Goal: Task Accomplishment & Management: Manage account settings

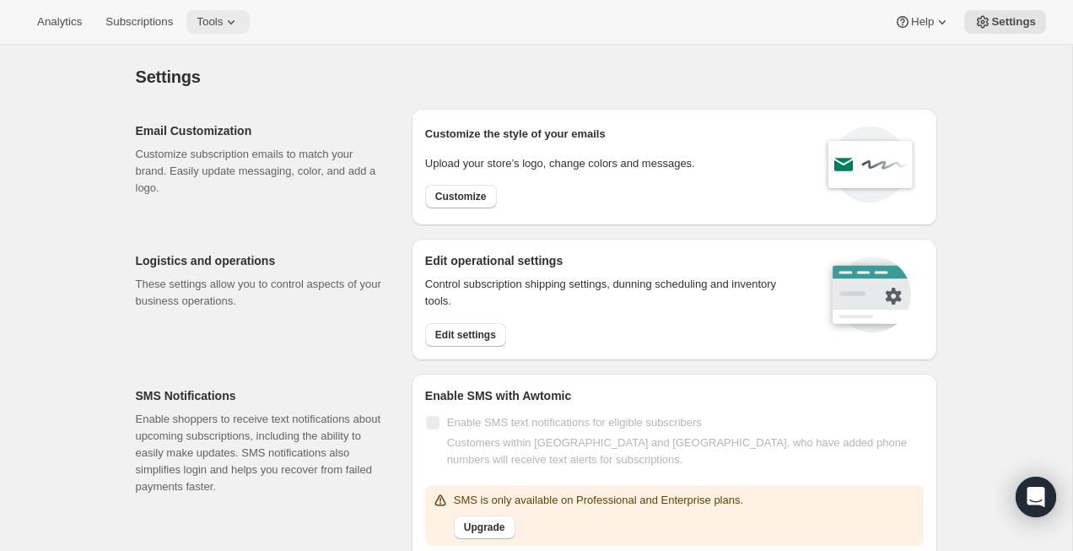
click at [222, 17] on span "Tools" at bounding box center [210, 21] width 26 height 13
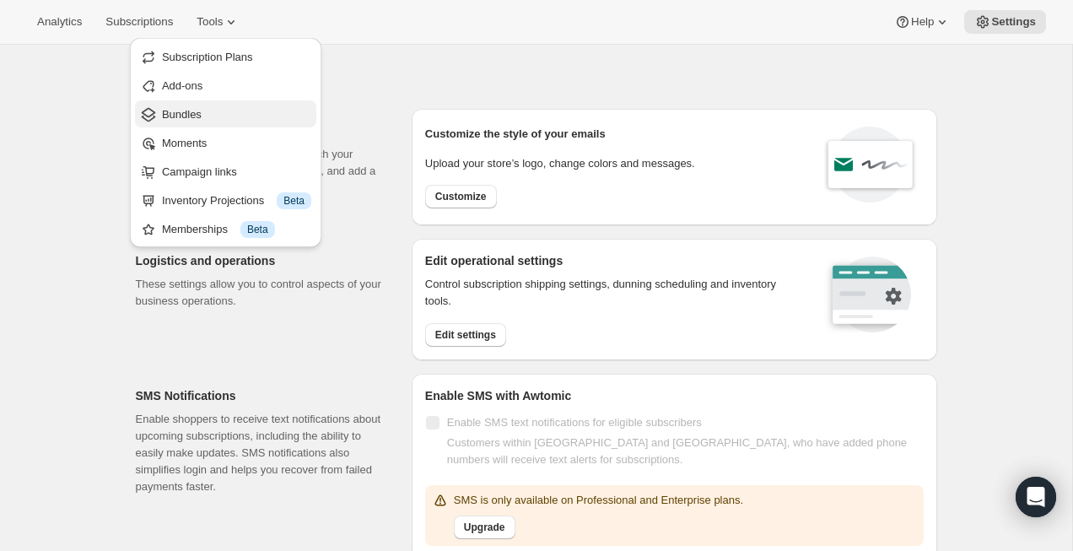
click at [240, 112] on span "Bundles" at bounding box center [236, 114] width 149 height 17
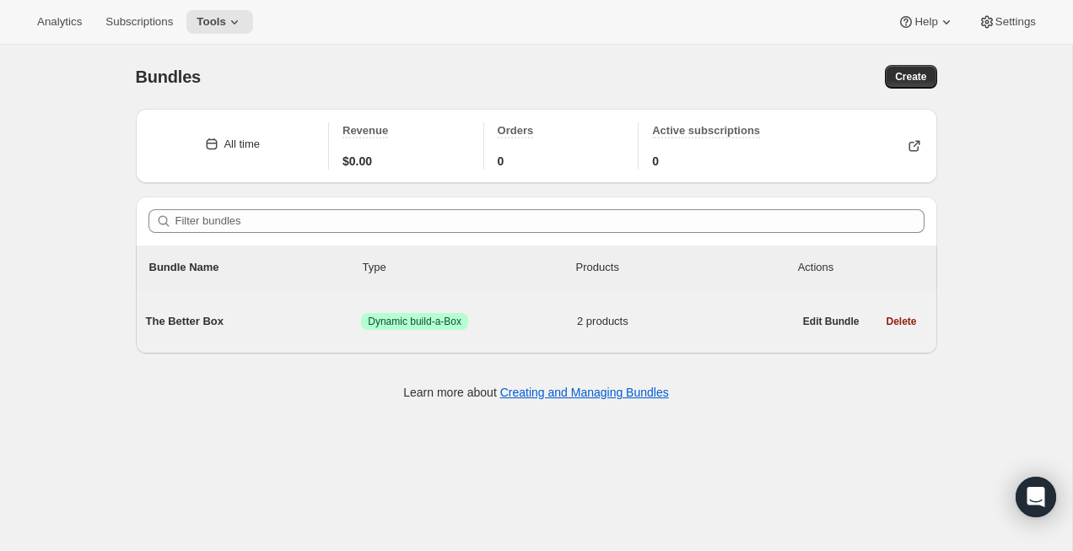
click at [240, 310] on div "The Better Box Success Dynamic build-a-Box 2 products" at bounding box center [469, 321] width 647 height 44
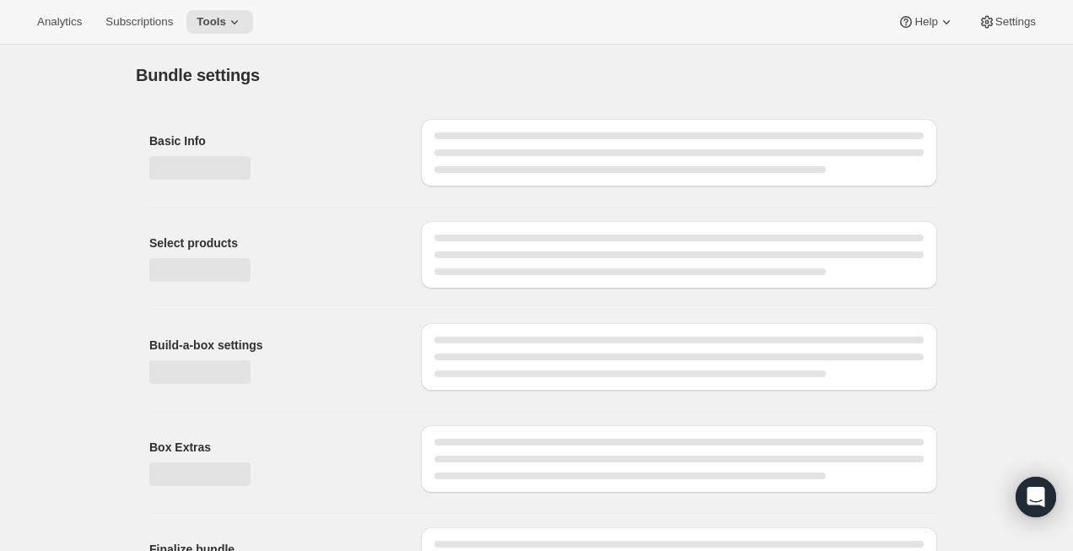
type input "The Better Box"
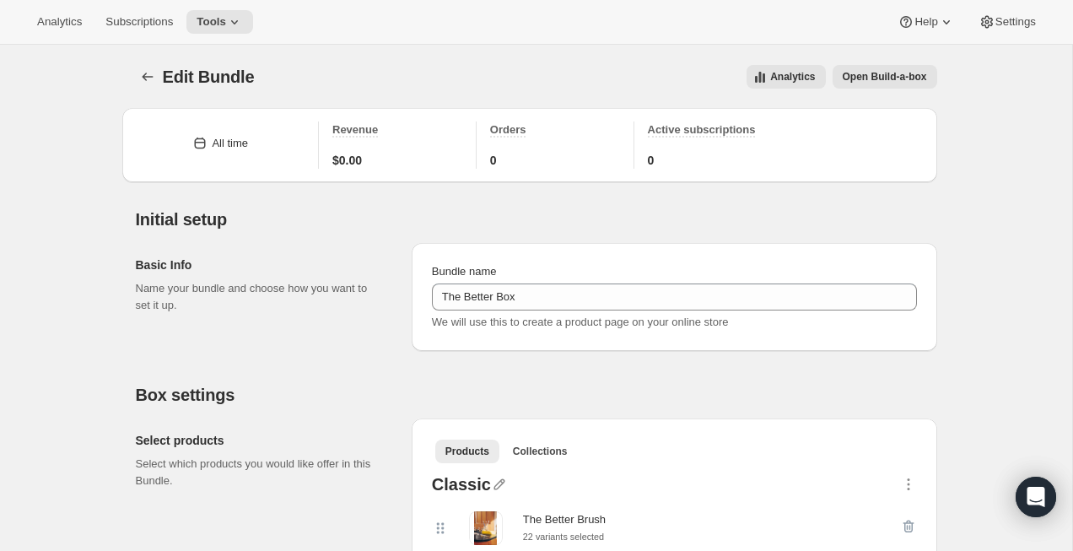
click at [897, 77] on span "Open Build-a-box" at bounding box center [885, 76] width 84 height 13
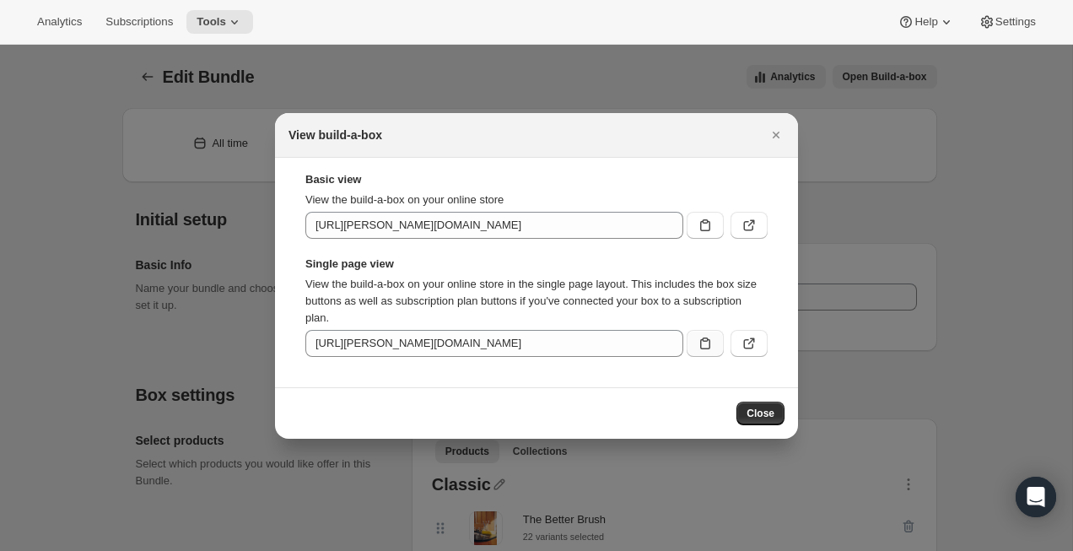
click at [710, 346] on icon ":rhf:" at bounding box center [705, 343] width 17 height 17
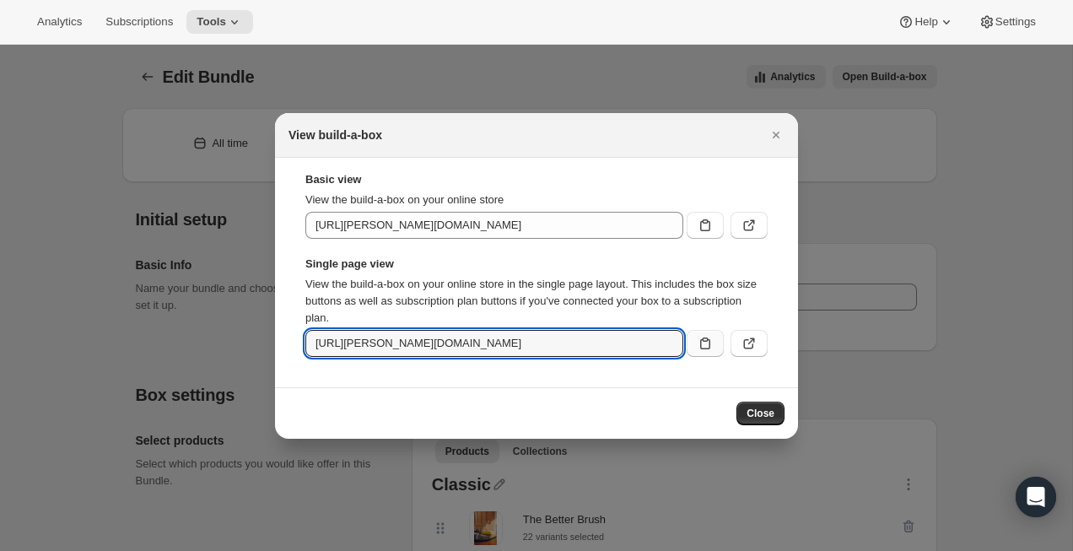
click at [708, 344] on icon ":rhf:" at bounding box center [705, 343] width 17 height 17
click at [708, 341] on icon ":rhf:" at bounding box center [705, 343] width 17 height 17
click at [775, 135] on icon "Close" at bounding box center [776, 135] width 7 height 7
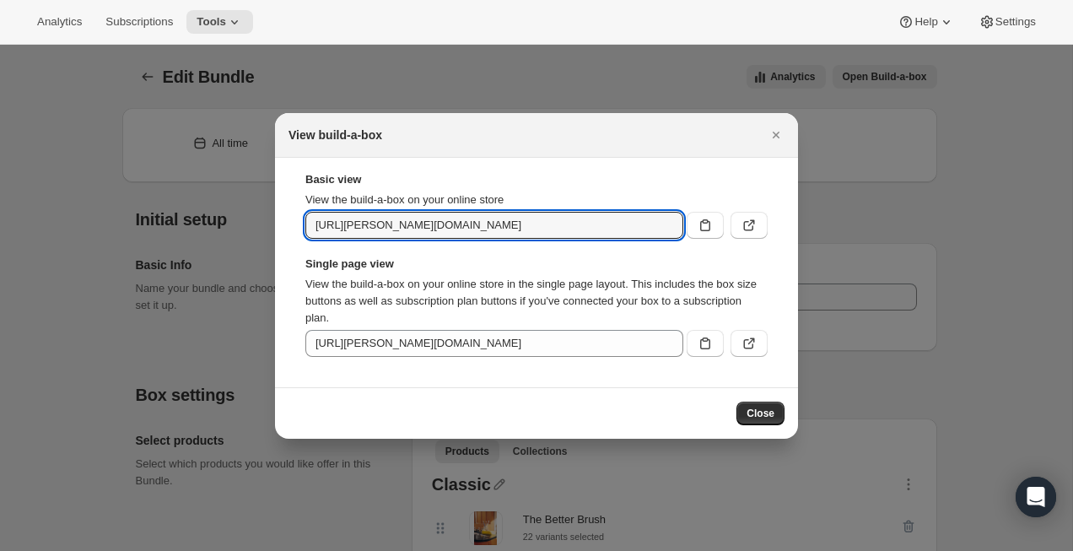
click at [948, 233] on div at bounding box center [536, 275] width 1073 height 551
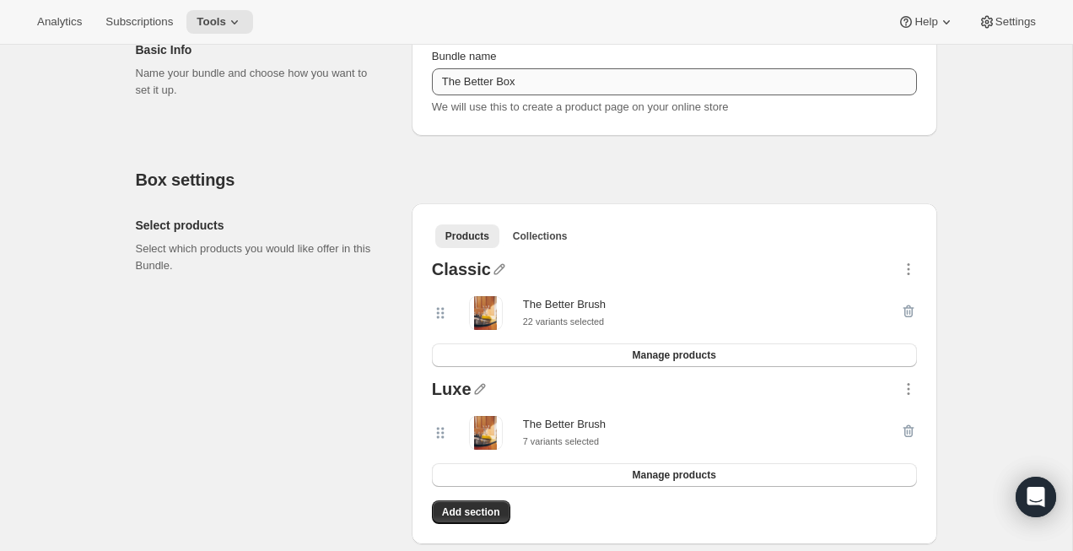
scroll to position [219, 0]
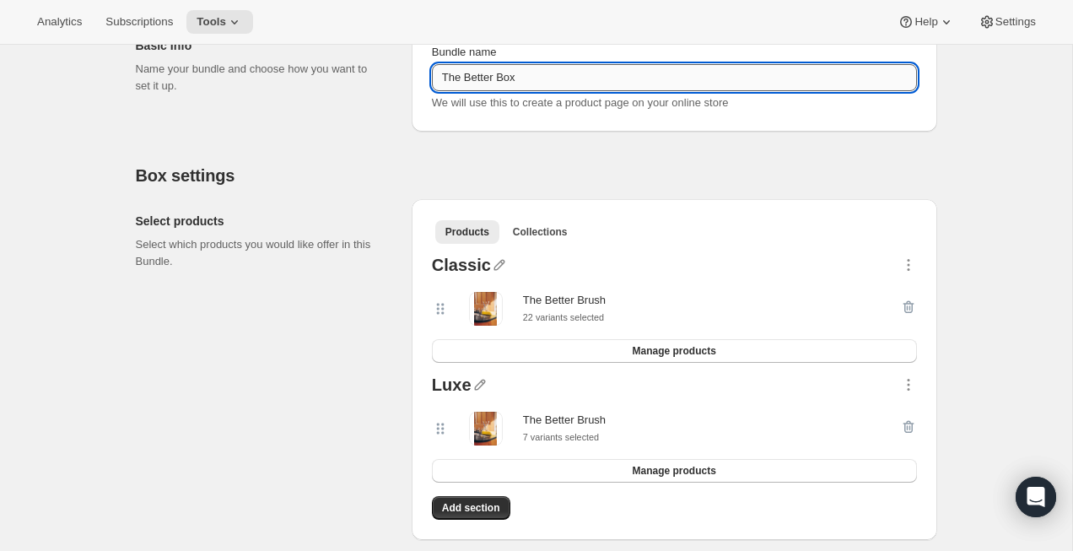
click at [441, 83] on input "The Better Box" at bounding box center [674, 77] width 485 height 27
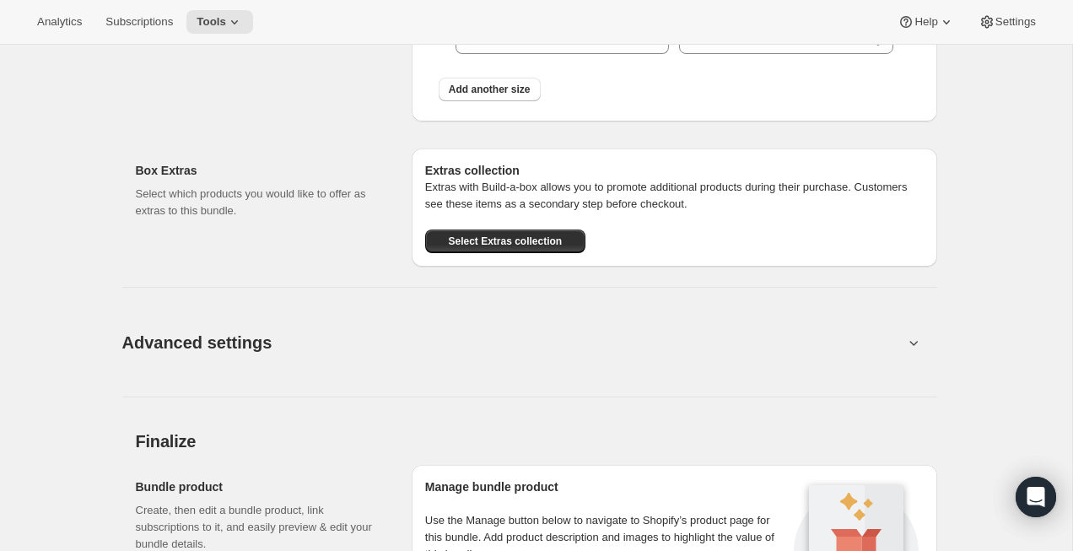
scroll to position [1389, 0]
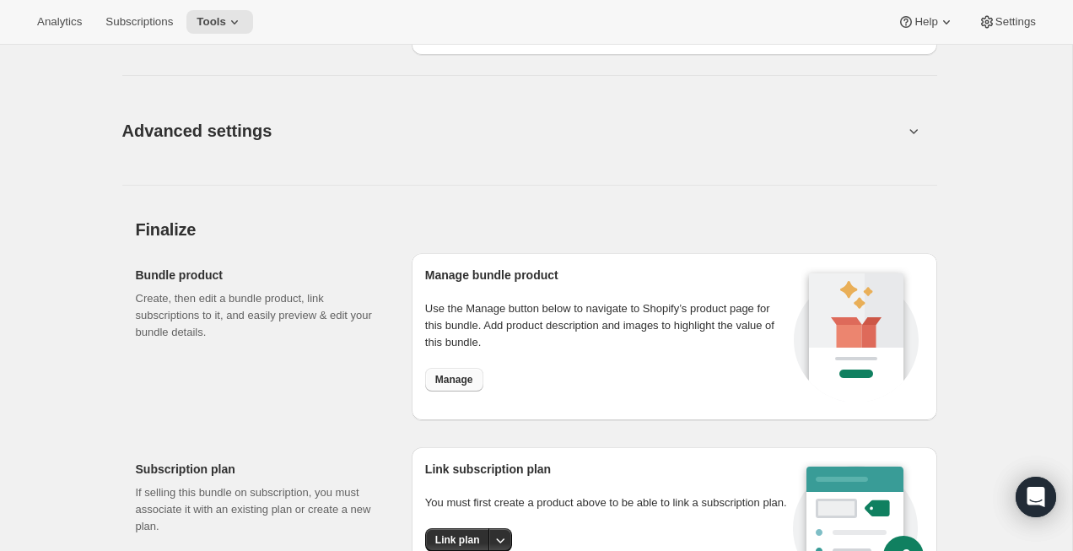
click at [450, 382] on span "Manage" at bounding box center [454, 379] width 38 height 13
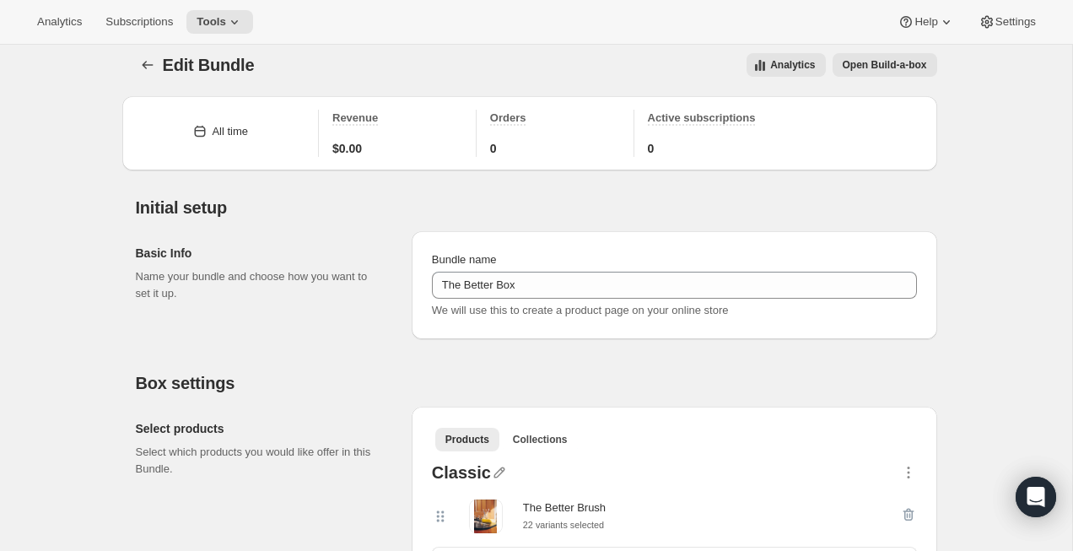
scroll to position [0, 0]
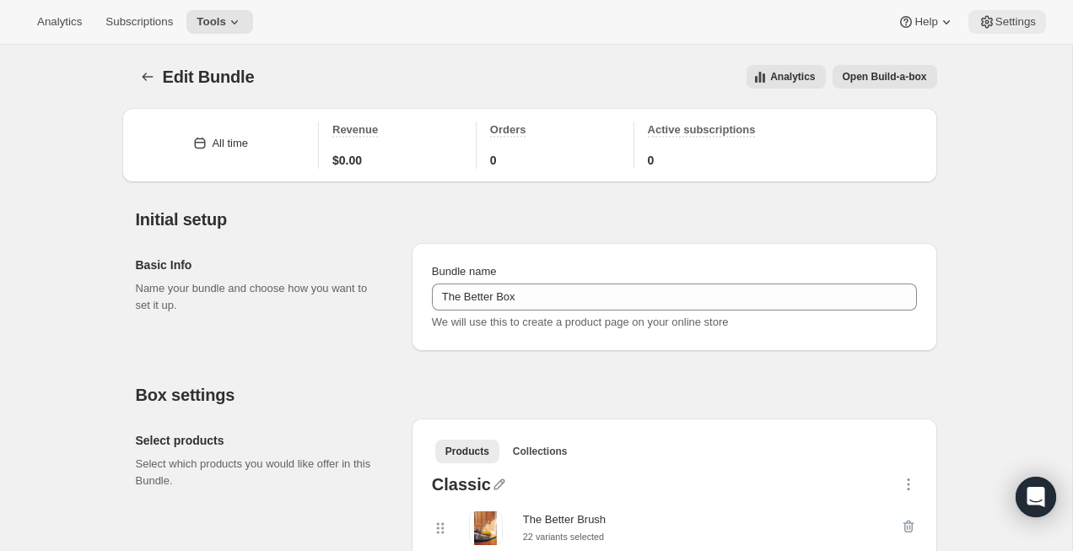
click at [1028, 24] on span "Settings" at bounding box center [1015, 21] width 40 height 13
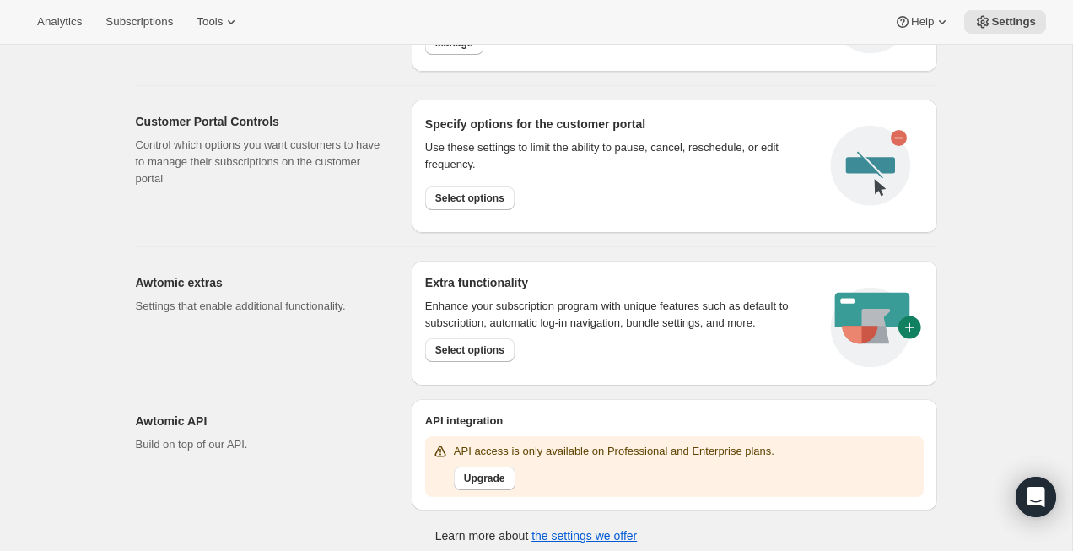
scroll to position [789, 0]
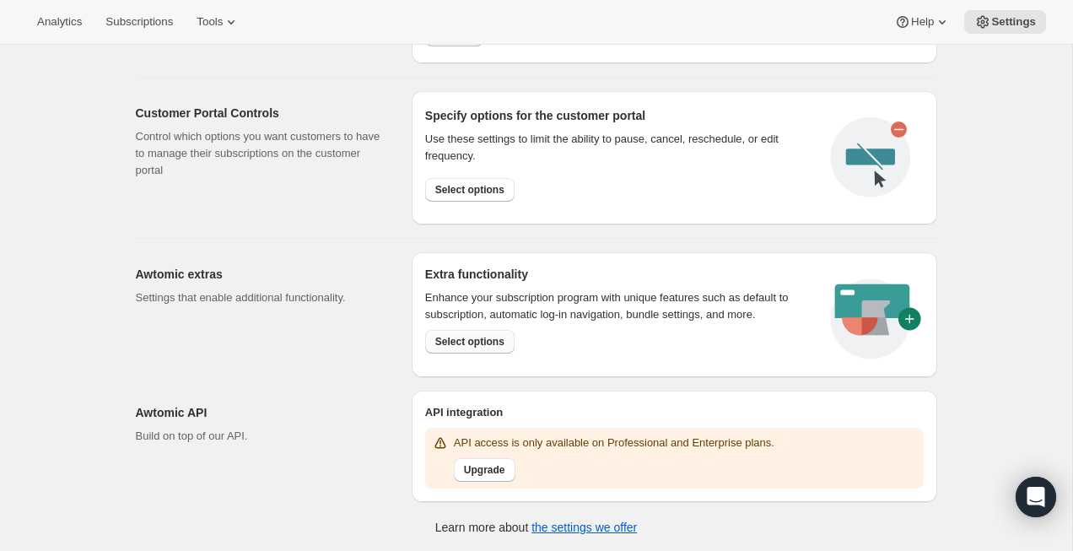
click at [466, 339] on span "Select options" at bounding box center [469, 341] width 69 height 13
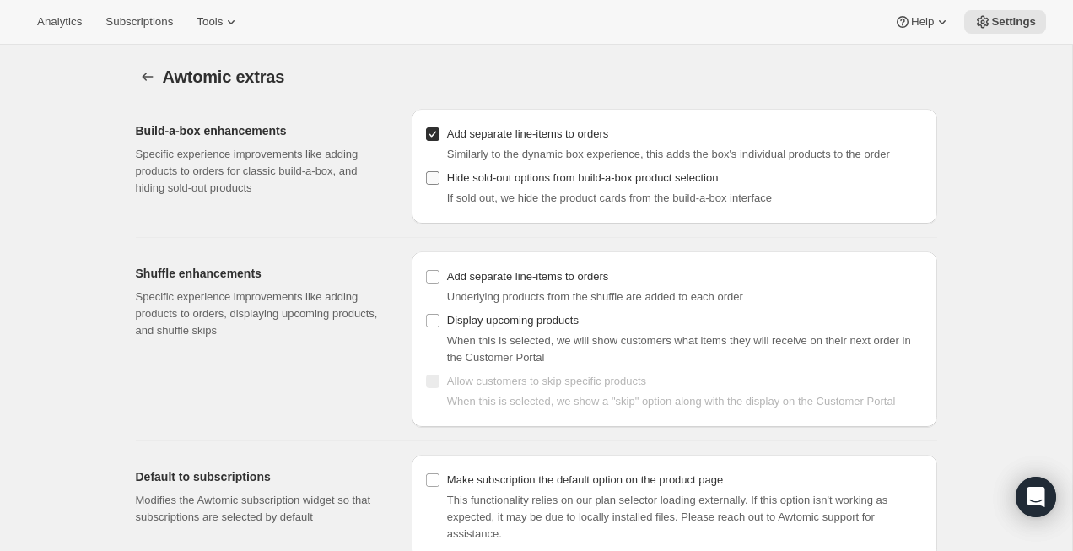
click at [513, 184] on span "Hide sold-out options from build-a-box product selection" at bounding box center [583, 177] width 272 height 13
click at [439, 185] on input "Hide sold-out options from build-a-box product selection" at bounding box center [432, 177] width 13 height 13
checkbox input "true"
click at [571, 129] on span "Add separate line-items to orders" at bounding box center [527, 133] width 161 height 13
click at [439, 129] on input "Add separate line-items to orders" at bounding box center [432, 133] width 13 height 13
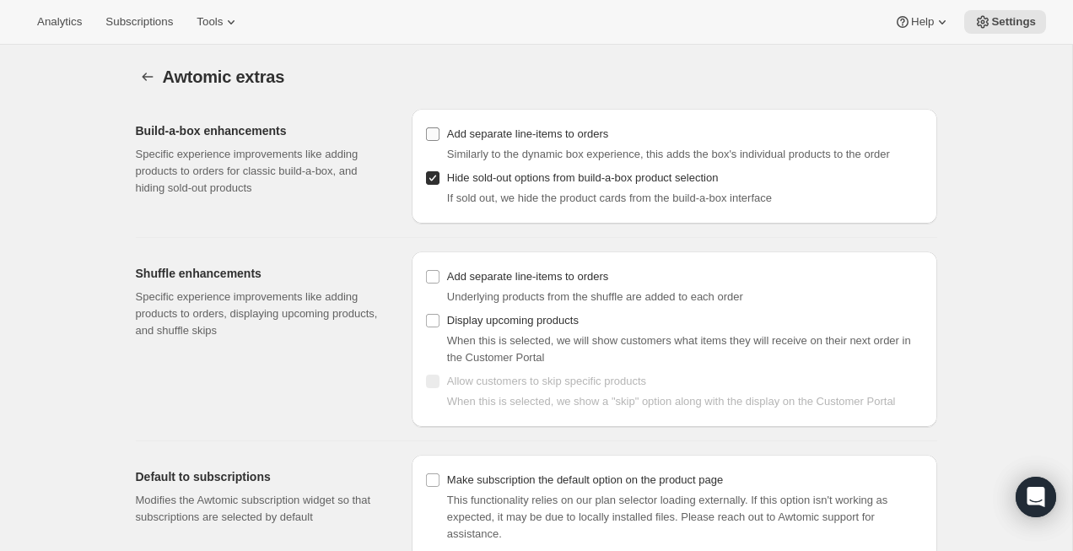
checkbox input "false"
click at [162, 18] on span "Subscriptions" at bounding box center [138, 21] width 67 height 13
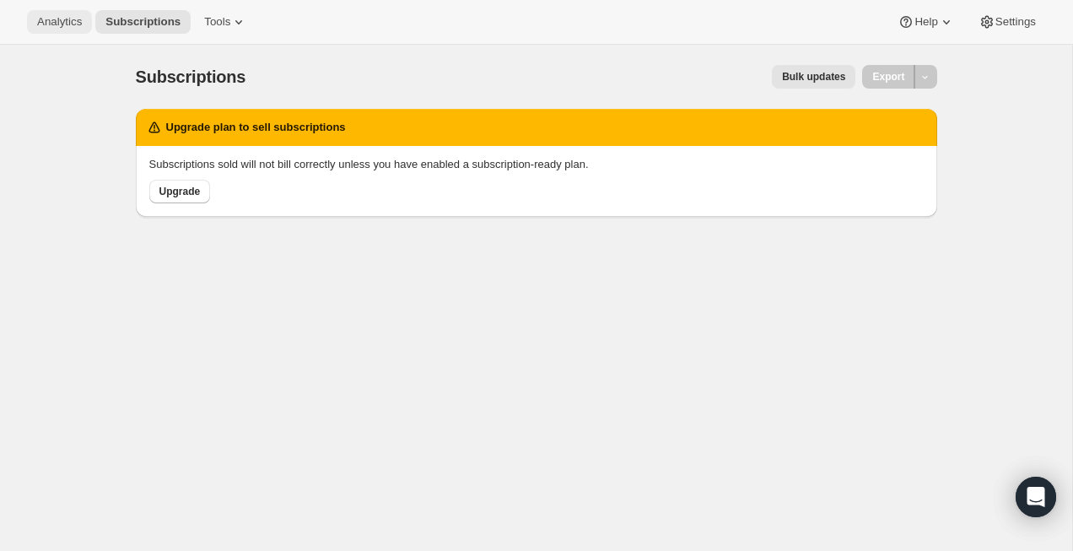
click at [88, 28] on button "Analytics" at bounding box center [59, 22] width 65 height 24
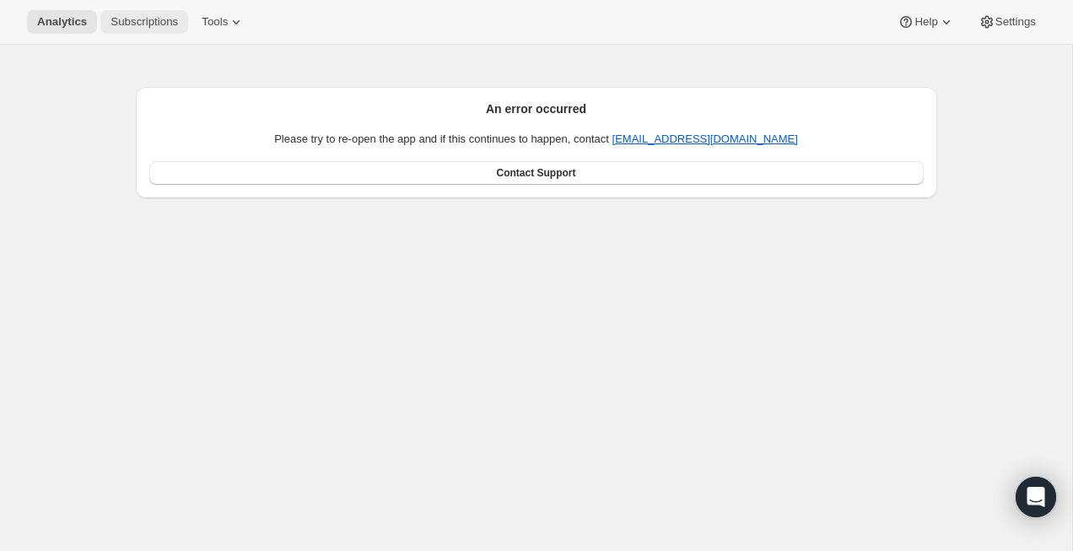
click at [133, 18] on span "Subscriptions" at bounding box center [143, 21] width 67 height 13
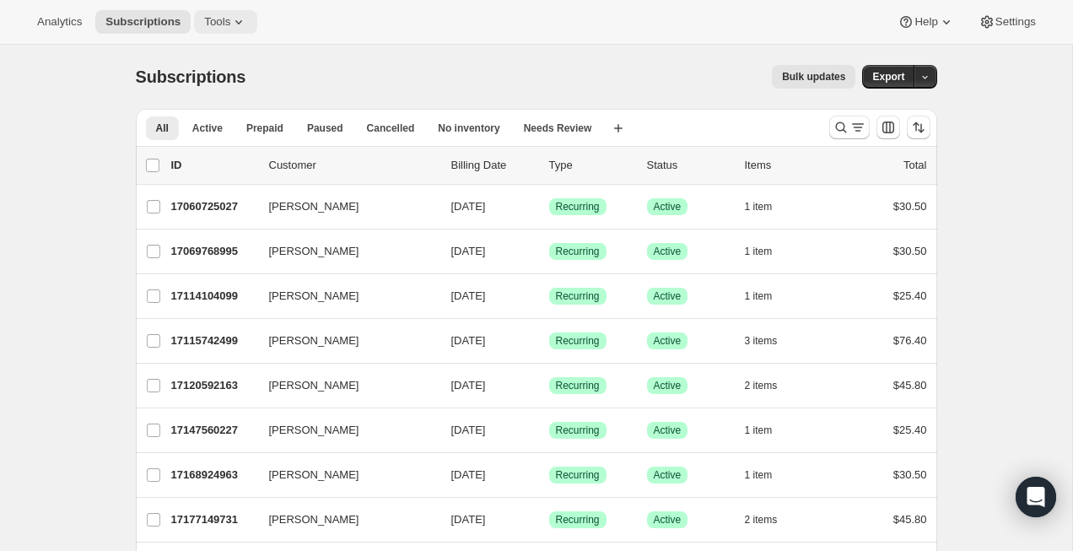
click at [215, 26] on span "Tools" at bounding box center [217, 21] width 26 height 13
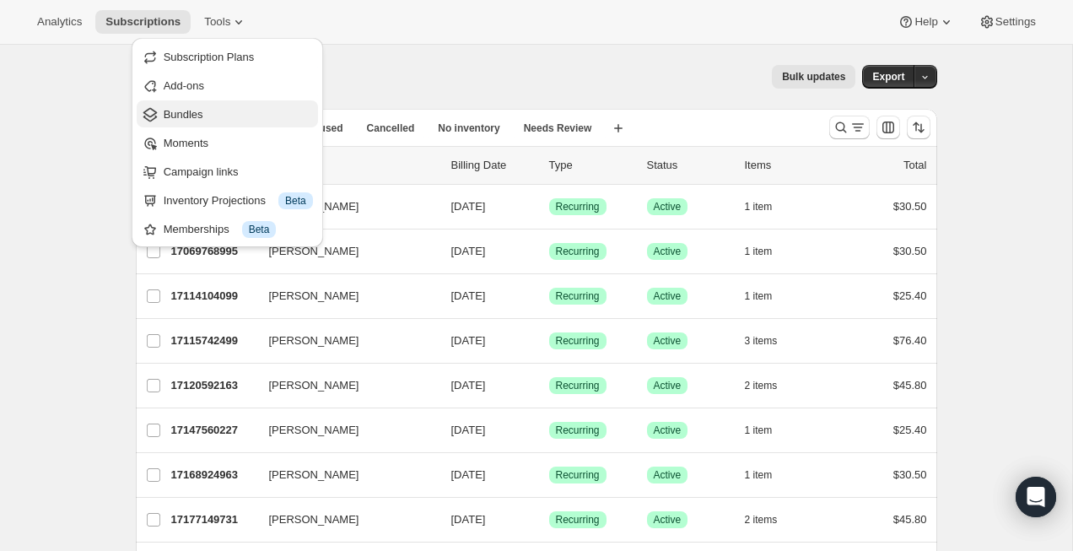
click at [219, 112] on span "Bundles" at bounding box center [238, 114] width 149 height 17
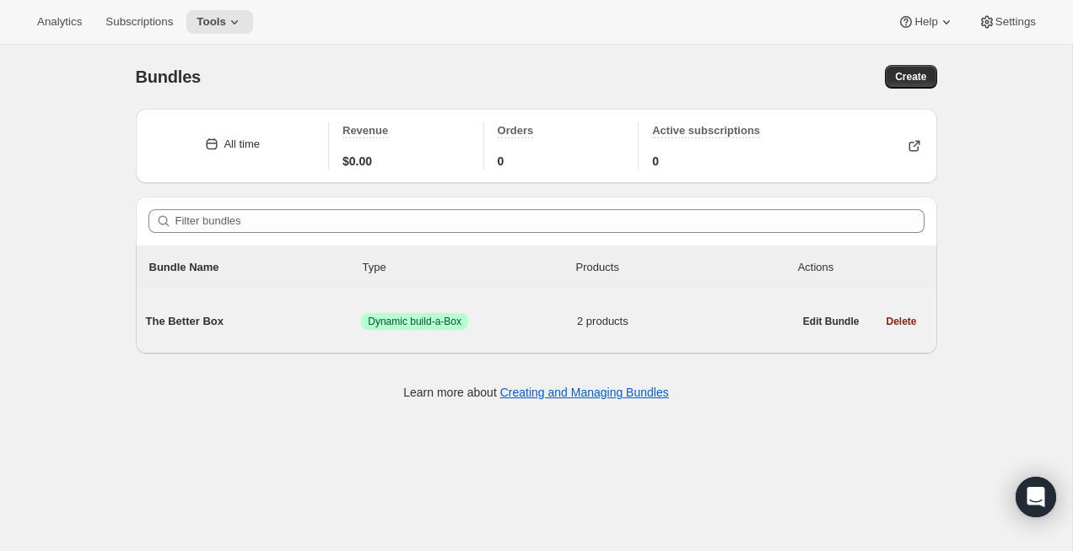
click at [170, 332] on div "The Better Box Success Dynamic build-a-Box 2 products" at bounding box center [469, 321] width 647 height 44
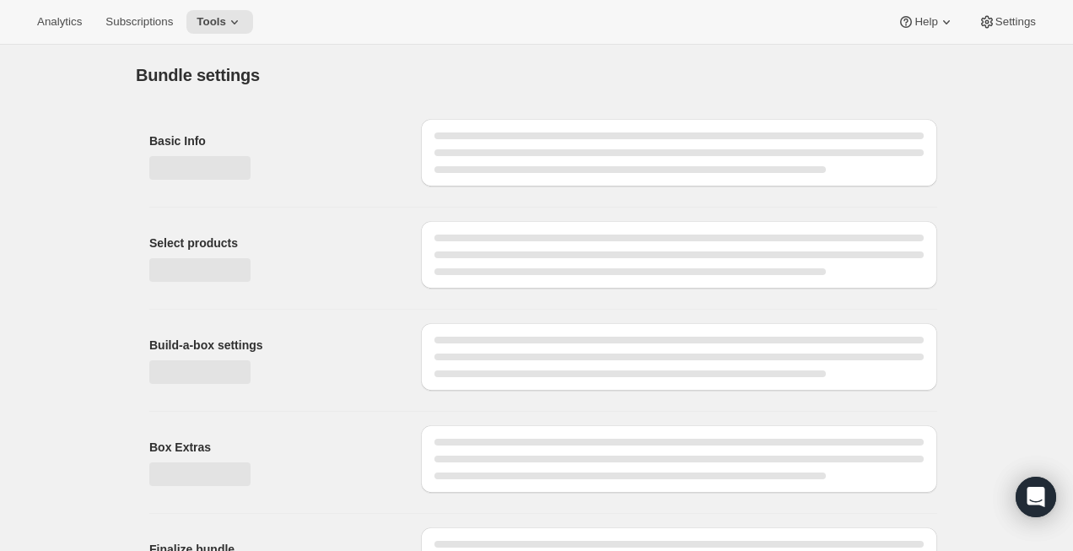
type input "The Better Box"
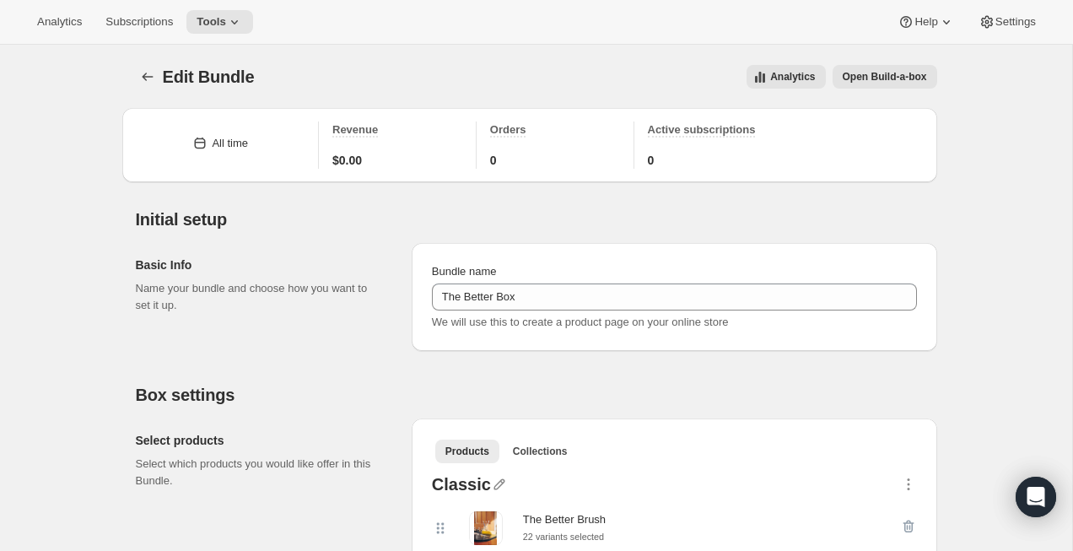
click at [891, 72] on span "Open Build-a-box" at bounding box center [885, 76] width 84 height 13
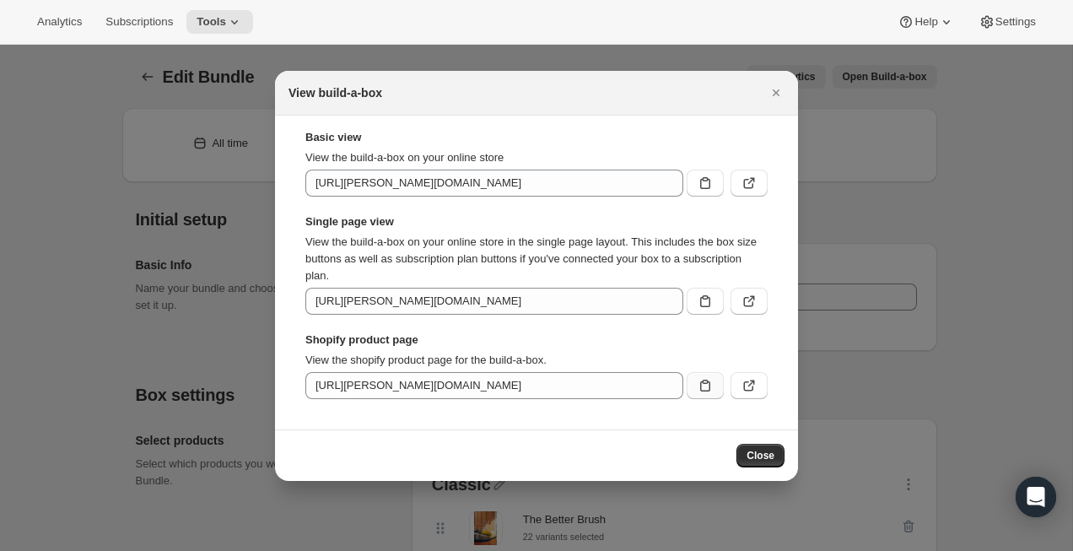
click at [710, 391] on icon ":rsv:" at bounding box center [705, 385] width 17 height 17
click at [699, 313] on button ":rsv:" at bounding box center [705, 301] width 37 height 27
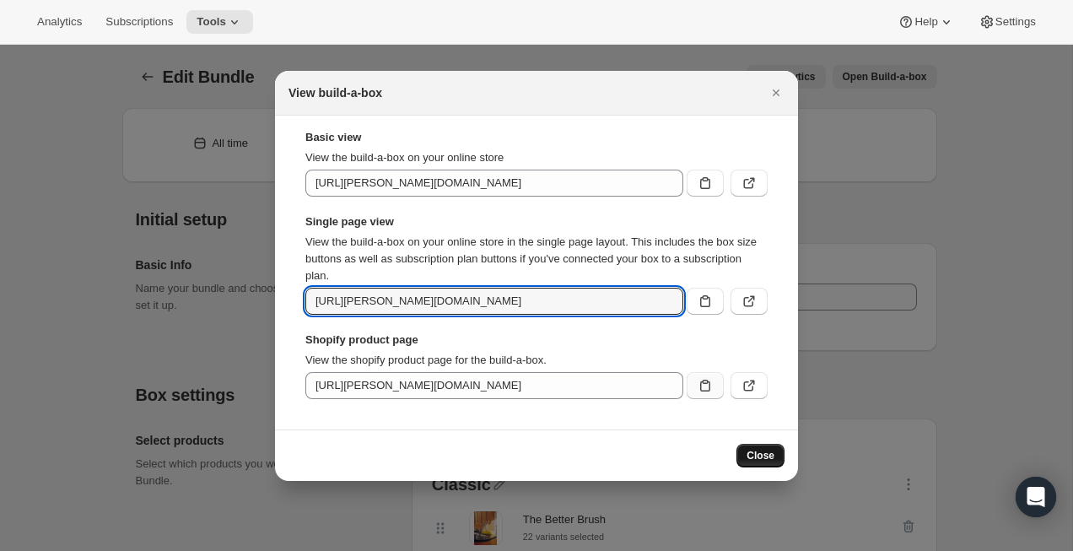
click at [767, 448] on button "Close" at bounding box center [760, 456] width 48 height 24
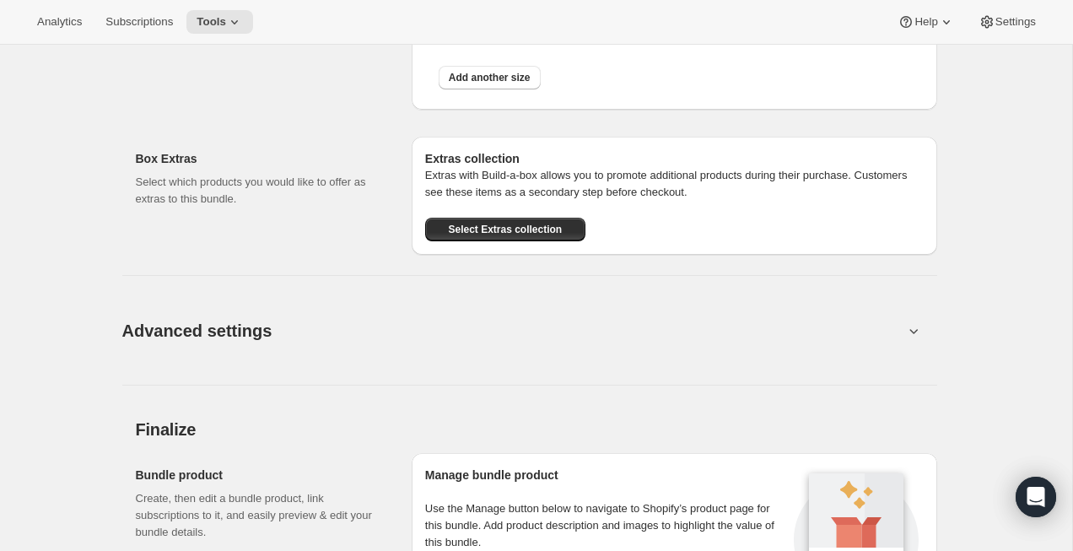
scroll to position [1556, 0]
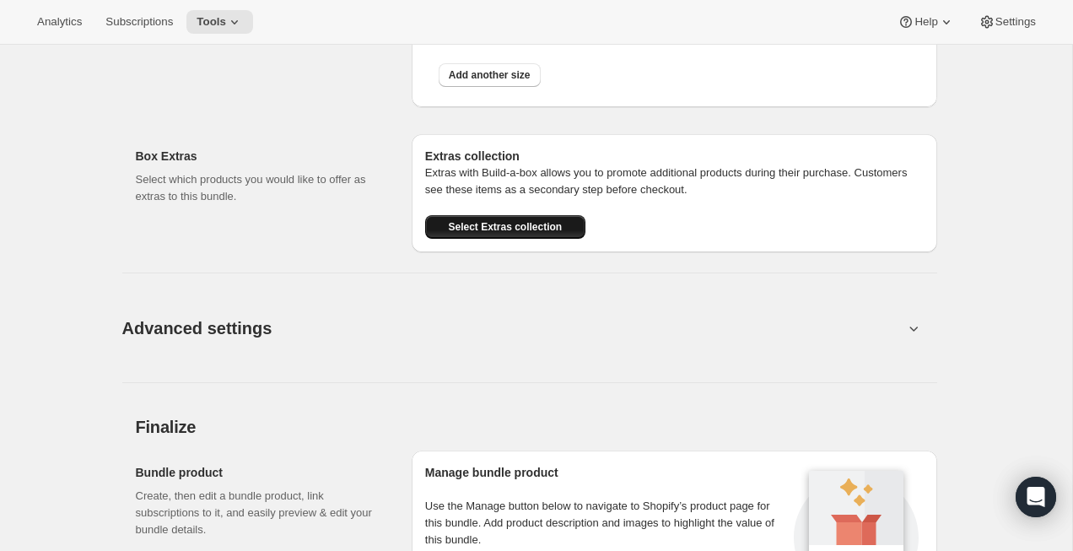
click at [517, 228] on span "Select Extras collection" at bounding box center [505, 226] width 114 height 13
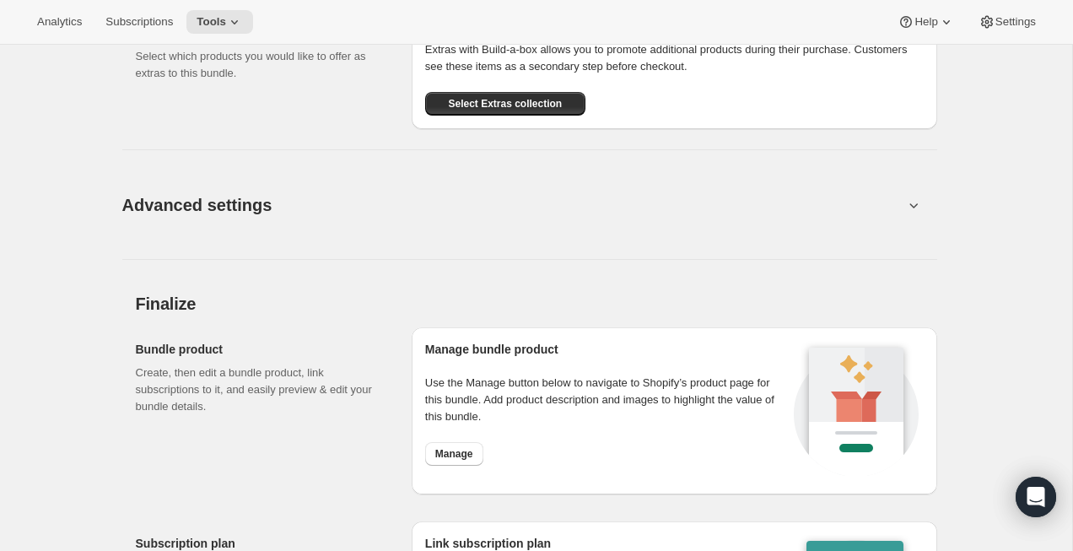
scroll to position [1890, 0]
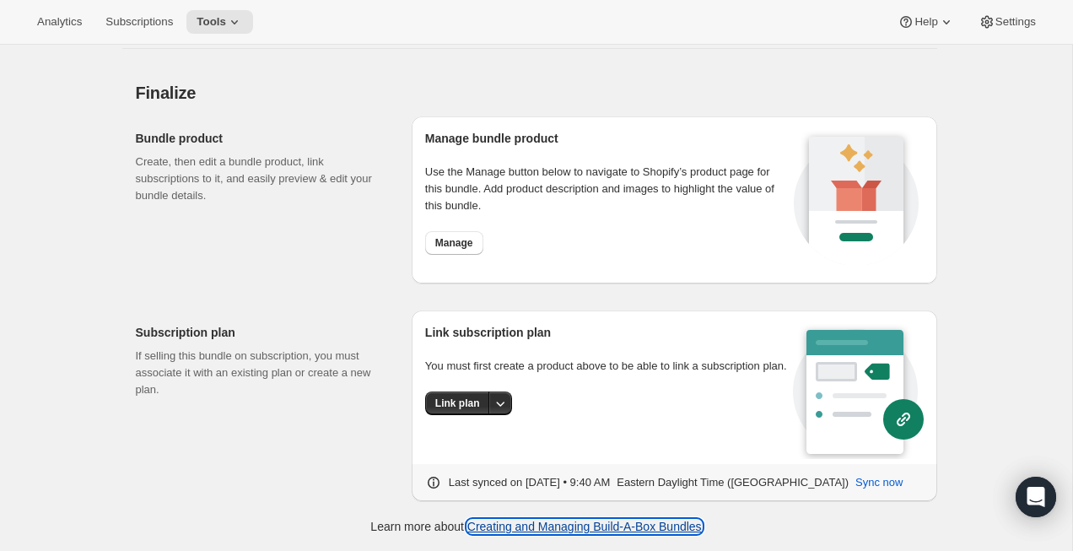
click at [611, 521] on link "Creating and Managing Build-A-Box Bundles" at bounding box center [584, 526] width 234 height 13
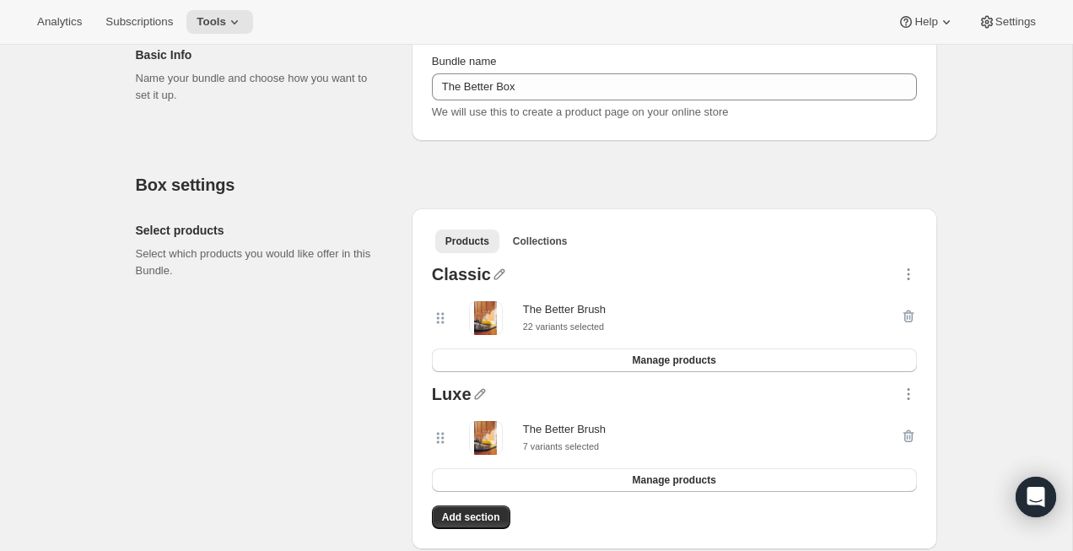
scroll to position [0, 0]
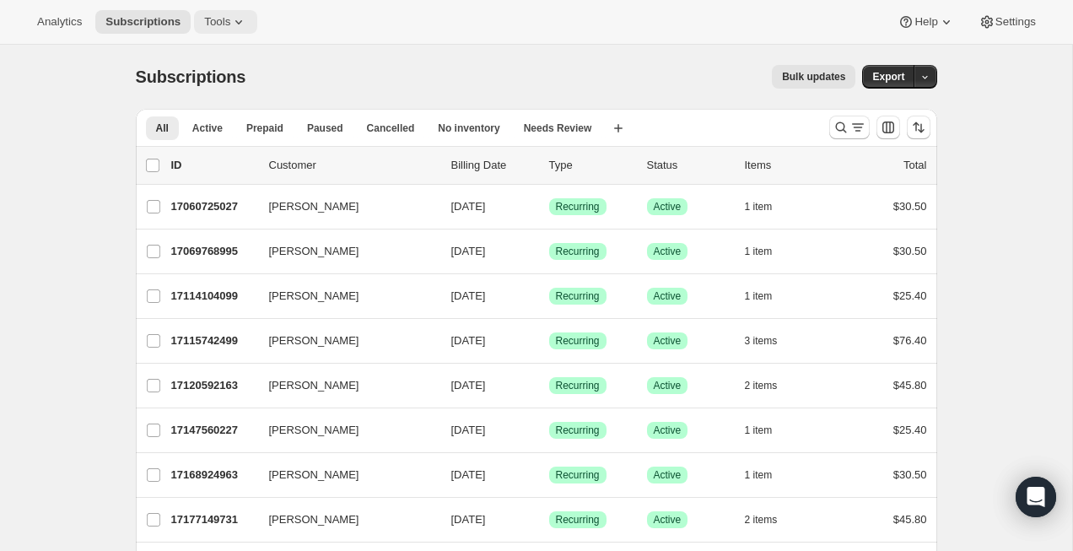
click at [241, 27] on icon at bounding box center [238, 21] width 17 height 17
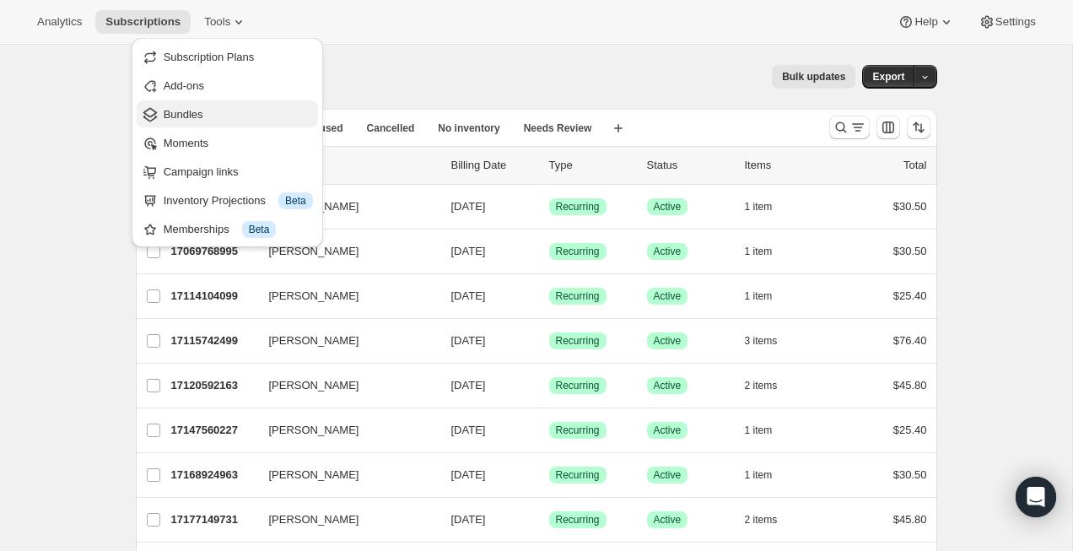
click at [225, 121] on span "Bundles" at bounding box center [238, 114] width 149 height 17
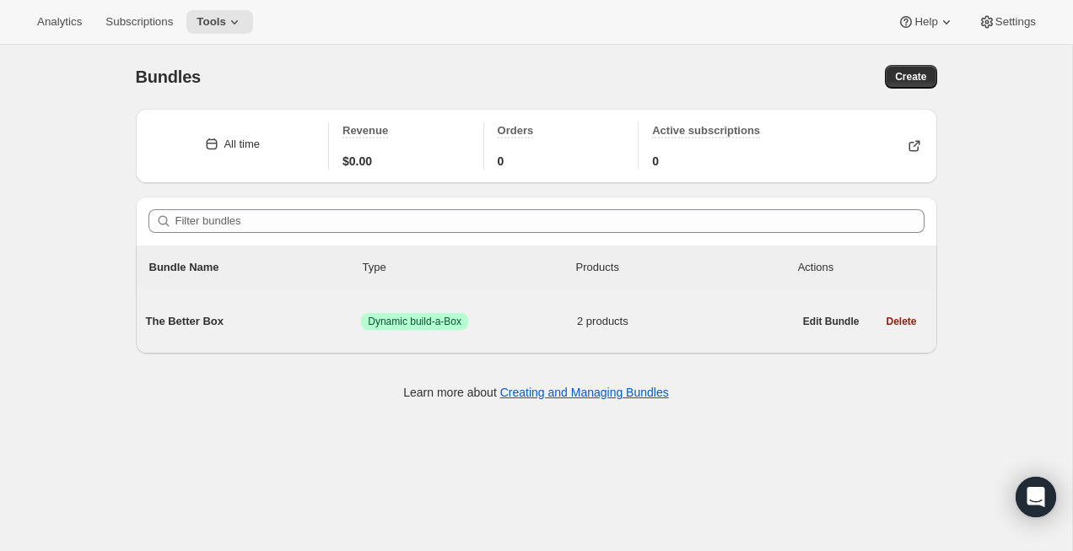
click at [203, 315] on span "The Better Box" at bounding box center [254, 321] width 216 height 17
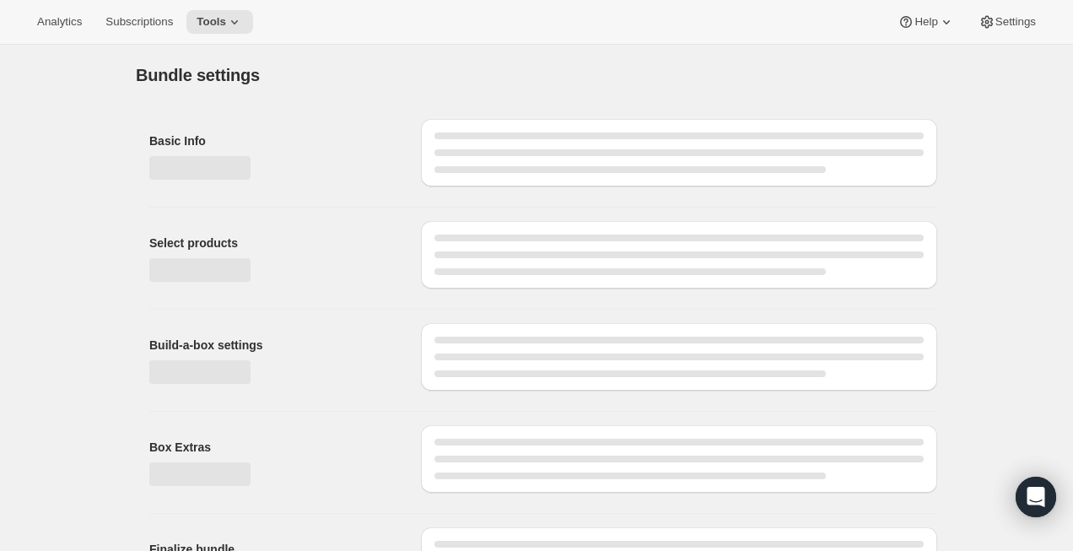
type input "The Better Box"
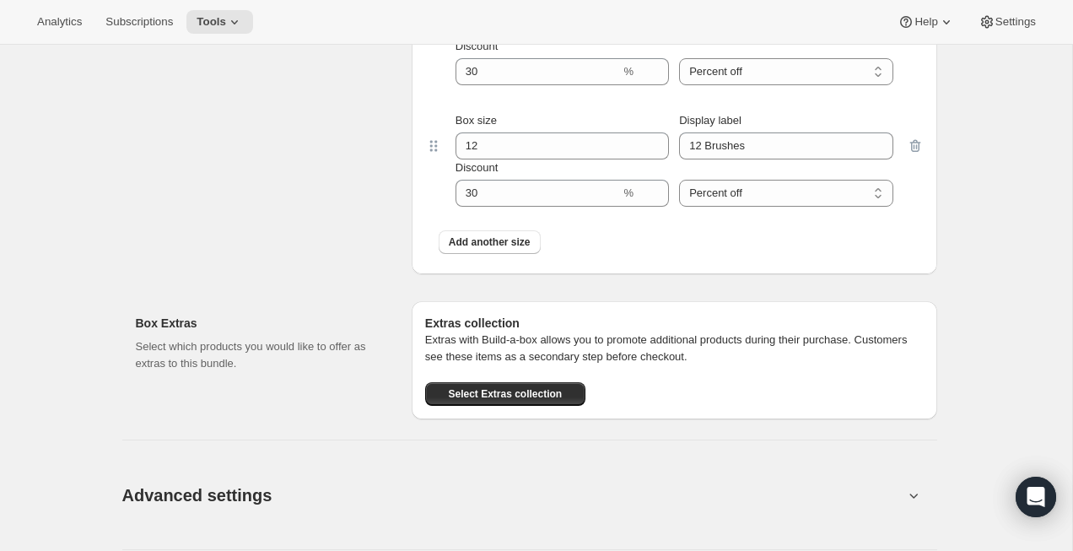
scroll to position [1890, 0]
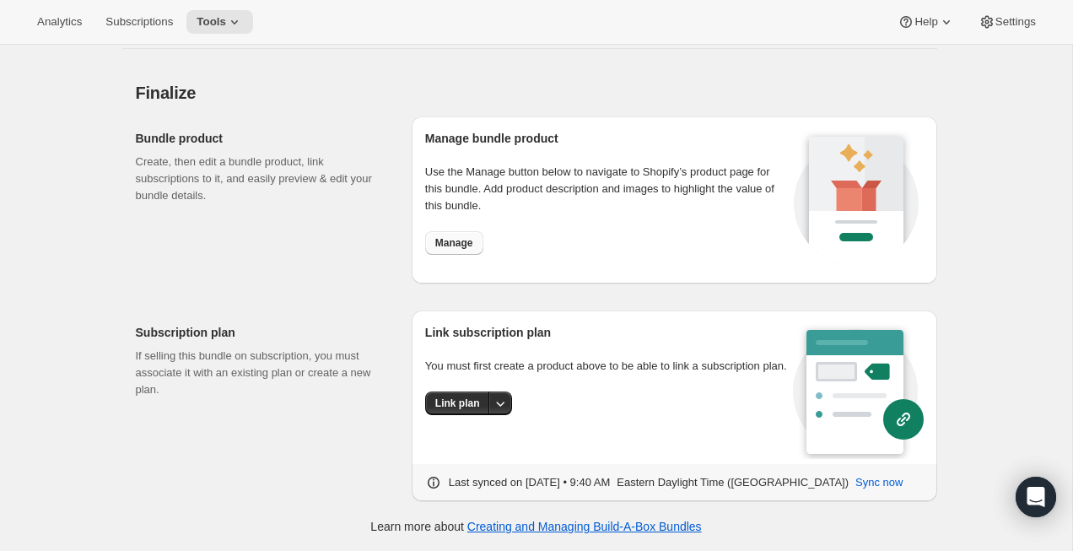
click at [460, 245] on span "Manage" at bounding box center [454, 242] width 38 height 13
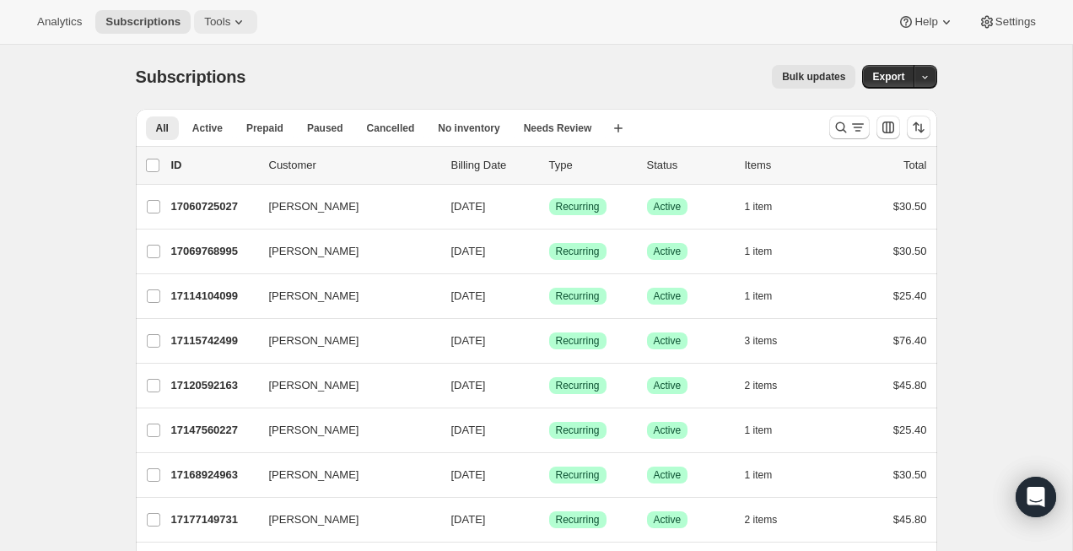
click at [228, 19] on span "Tools" at bounding box center [217, 21] width 26 height 13
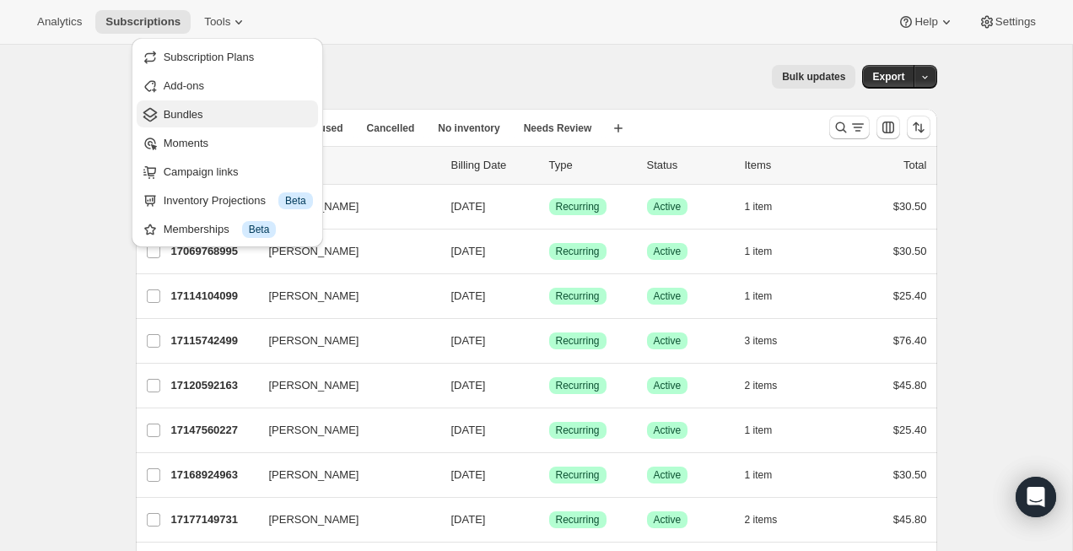
click at [225, 118] on span "Bundles" at bounding box center [238, 114] width 149 height 17
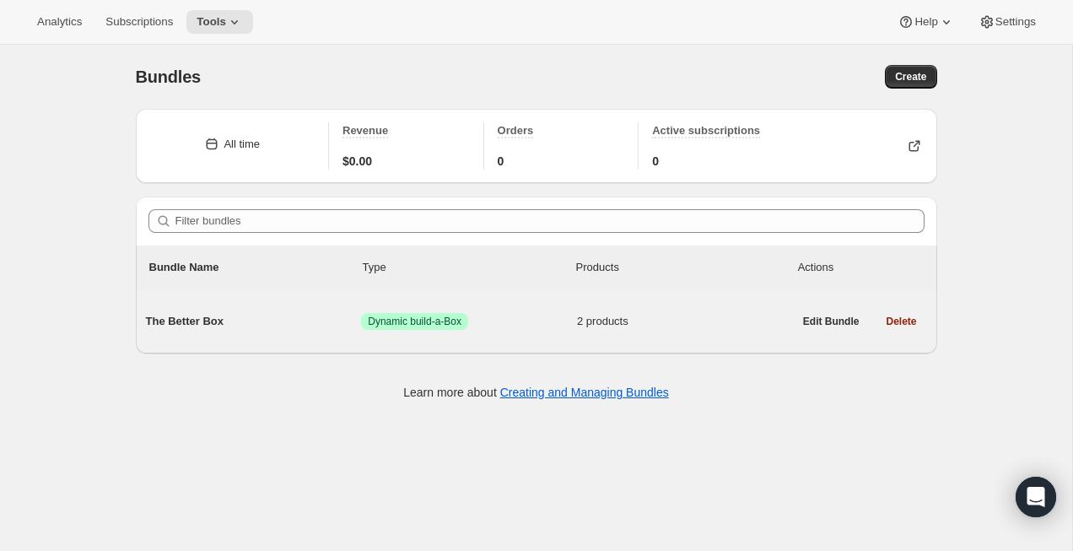
click at [223, 313] on span "The Better Box" at bounding box center [254, 321] width 216 height 17
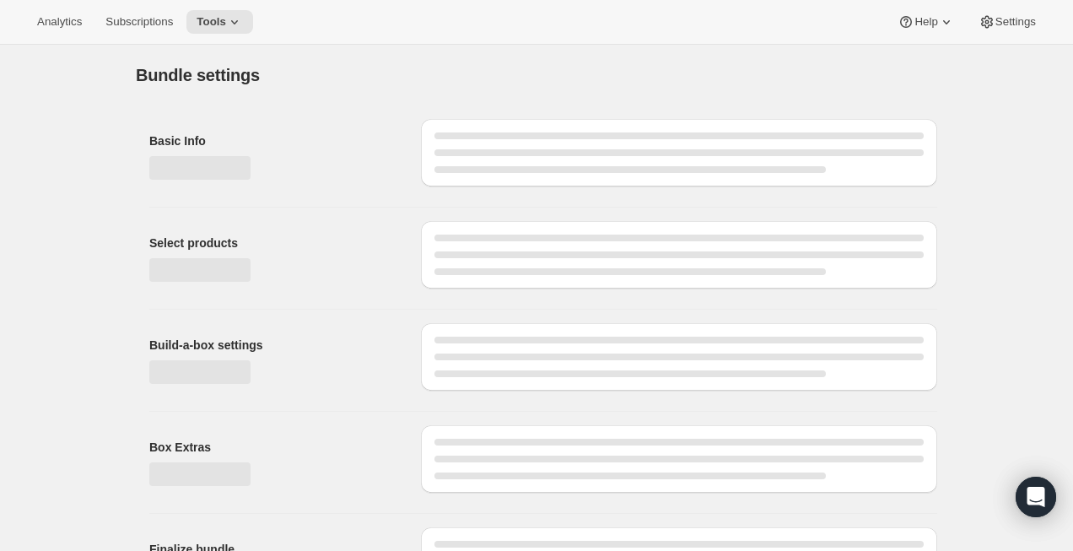
type input "The Better Box"
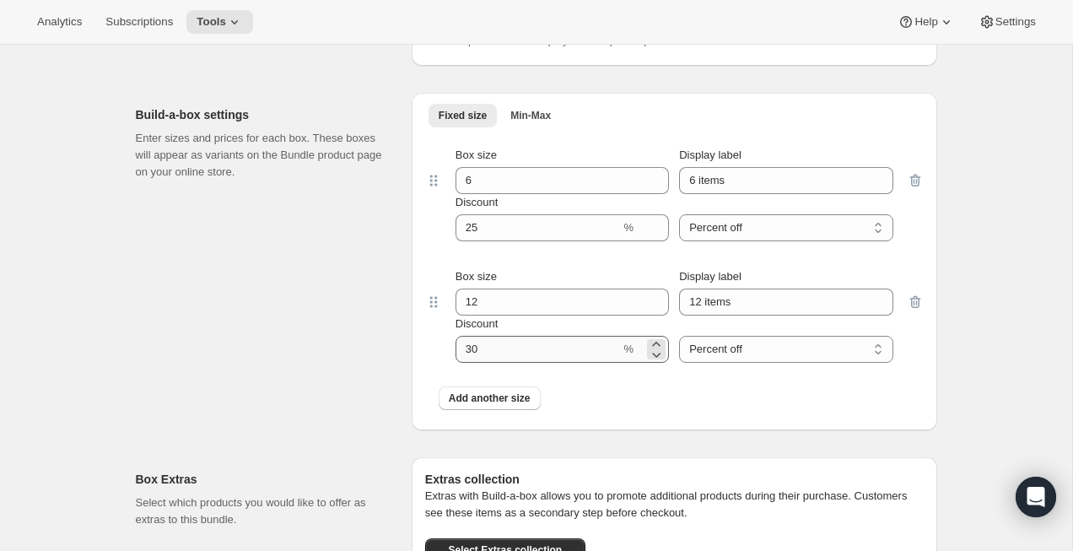
scroll to position [882, 0]
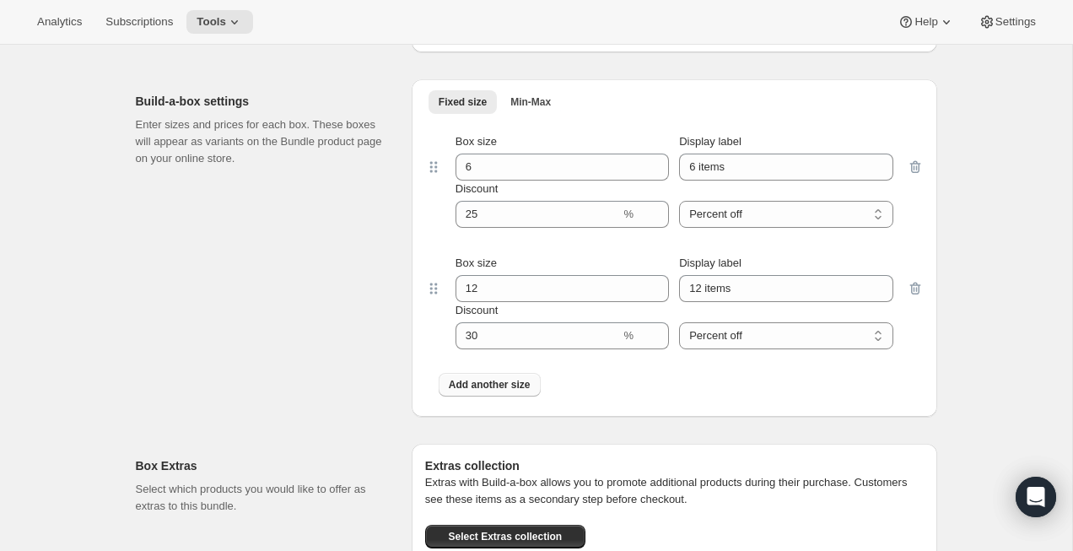
click at [483, 389] on span "Add another size" at bounding box center [490, 384] width 82 height 13
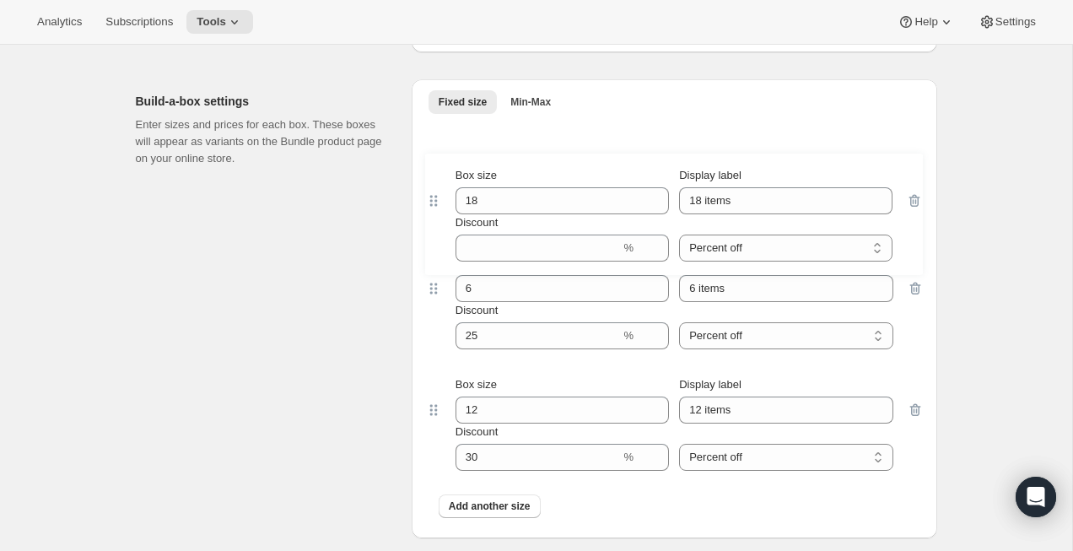
drag, startPoint x: 430, startPoint y: 412, endPoint x: 430, endPoint y: 201, distance: 211.7
click at [430, 200] on div "Box size 6 Display label 6 items Discount % Percent off Amount off Percent off …" at bounding box center [674, 324] width 498 height 408
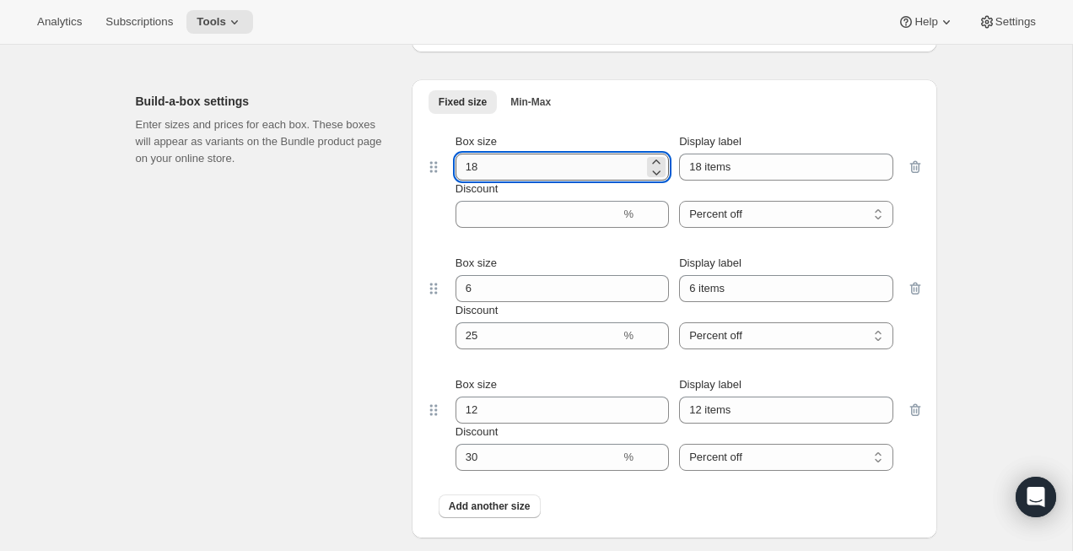
click at [527, 169] on input "18" at bounding box center [549, 166] width 188 height 27
type input "4"
click at [690, 165] on input "18 items" at bounding box center [785, 166] width 213 height 27
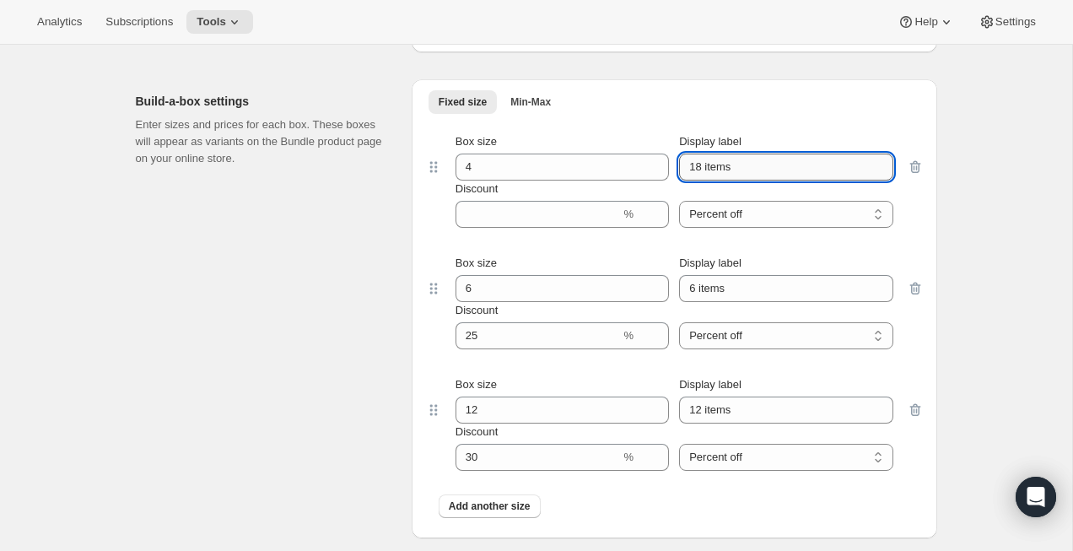
click at [690, 165] on input "18 items" at bounding box center [785, 166] width 213 height 27
click at [719, 170] on input "4 items" at bounding box center [785, 166] width 213 height 27
type input "4 Brushes"
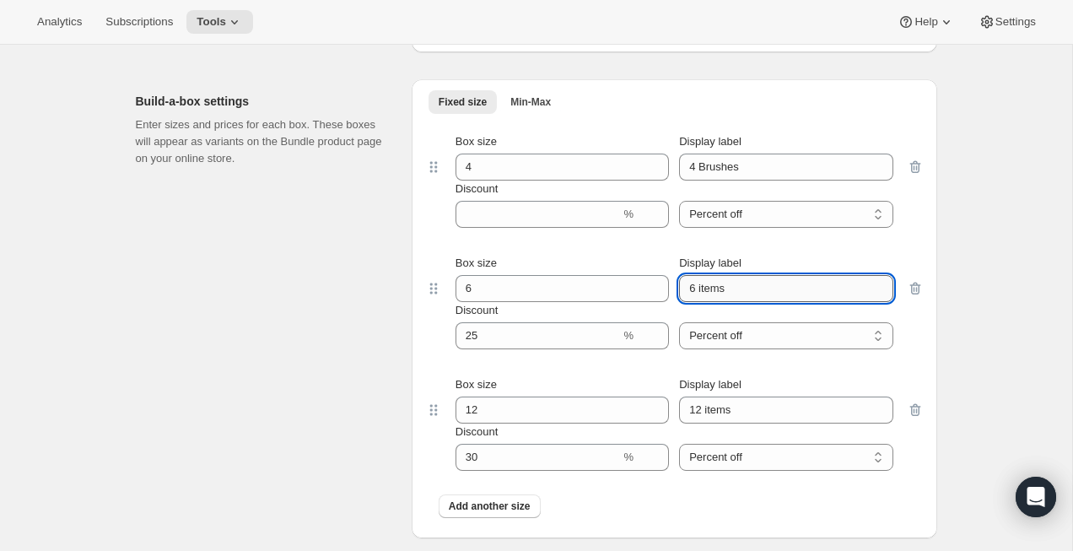
click at [712, 295] on input "6 items" at bounding box center [785, 288] width 213 height 27
type input "6 Brushes"
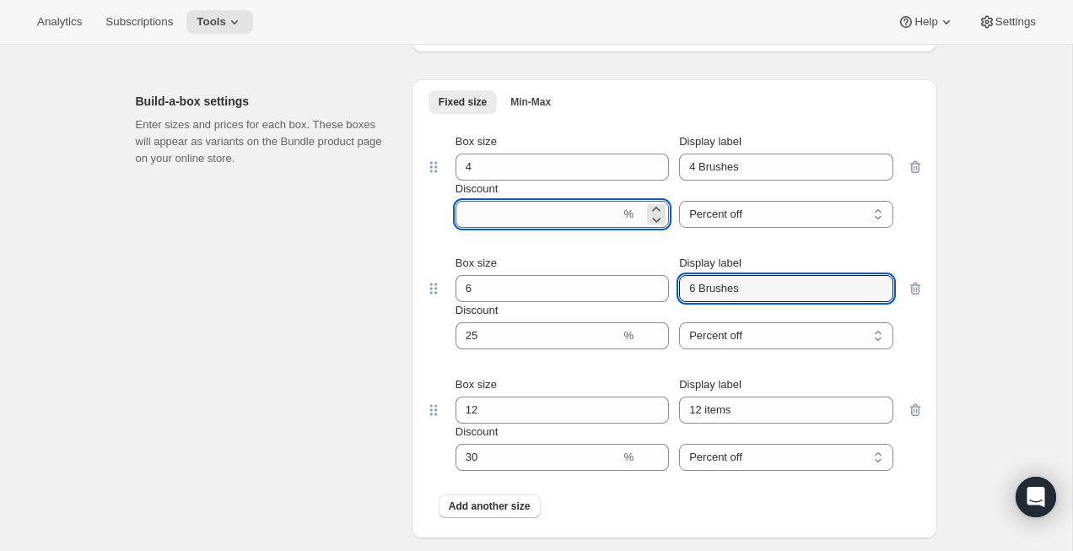
click at [503, 208] on input "Discount" at bounding box center [537, 214] width 165 height 27
type input "25"
click at [472, 508] on span "Add another size" at bounding box center [490, 505] width 82 height 13
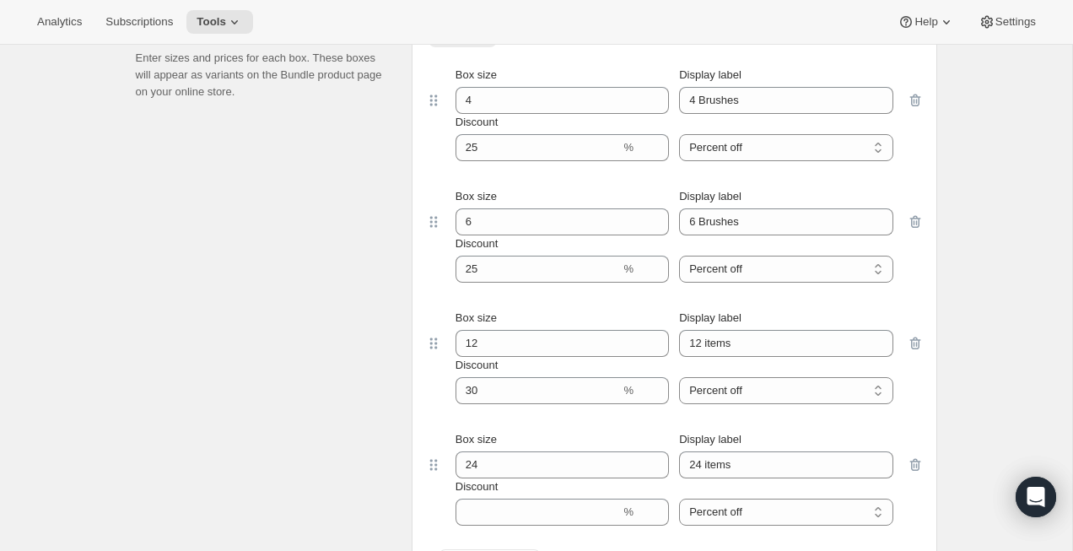
scroll to position [955, 0]
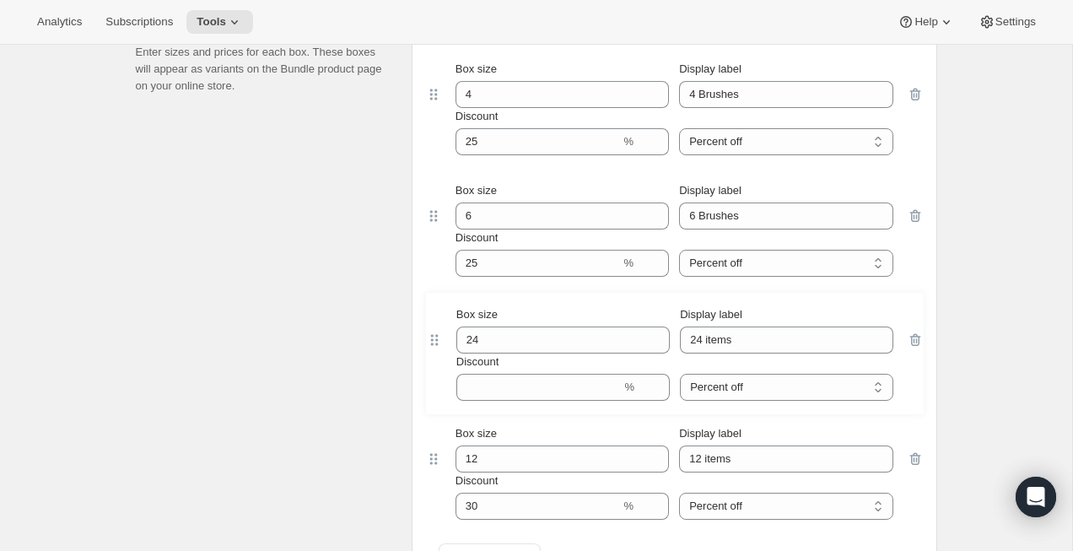
drag, startPoint x: 437, startPoint y: 470, endPoint x: 438, endPoint y: 337, distance: 133.3
click at [438, 335] on div "Box size 4 Display label 4 Brushes Discount % Percent off Amount off Percent of…" at bounding box center [674, 312] width 498 height 530
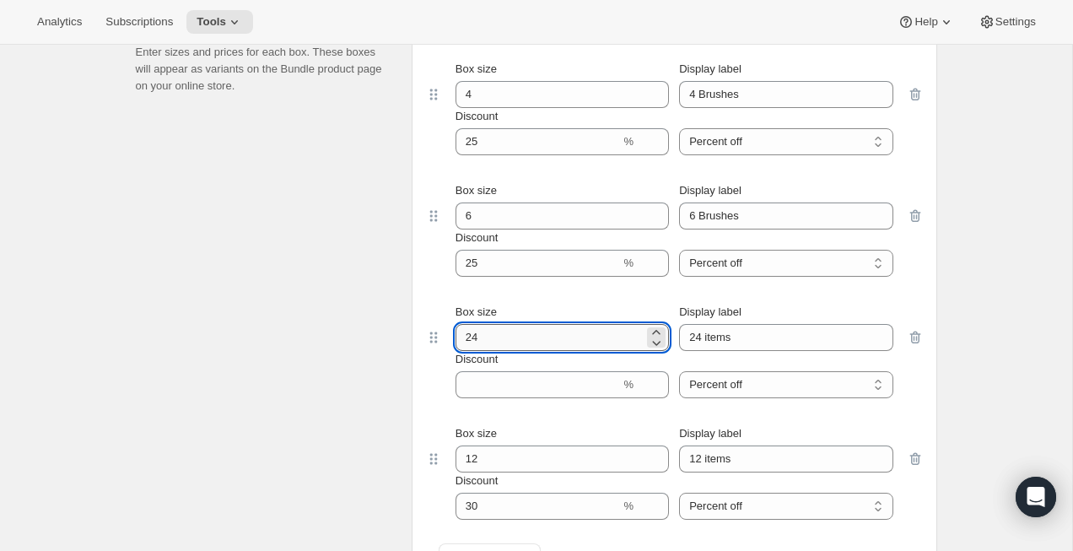
click at [504, 336] on input "24" at bounding box center [549, 337] width 188 height 27
type input "8"
click at [731, 340] on input "24 items" at bounding box center [785, 337] width 213 height 27
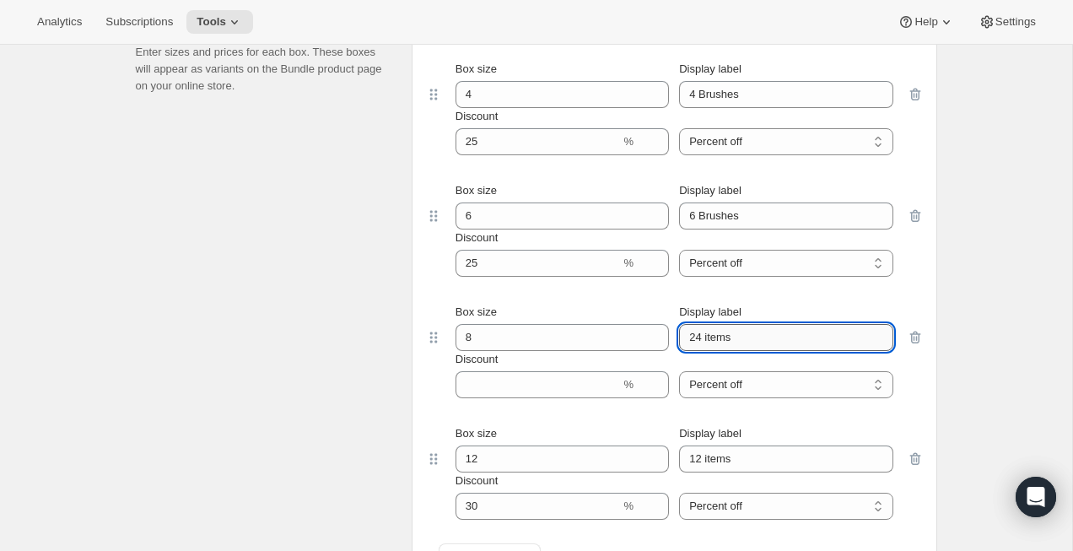
click at [692, 339] on input "24 items" at bounding box center [785, 337] width 213 height 27
click at [720, 339] on input "8 items" at bounding box center [785, 337] width 213 height 27
type input "8 Brushes"
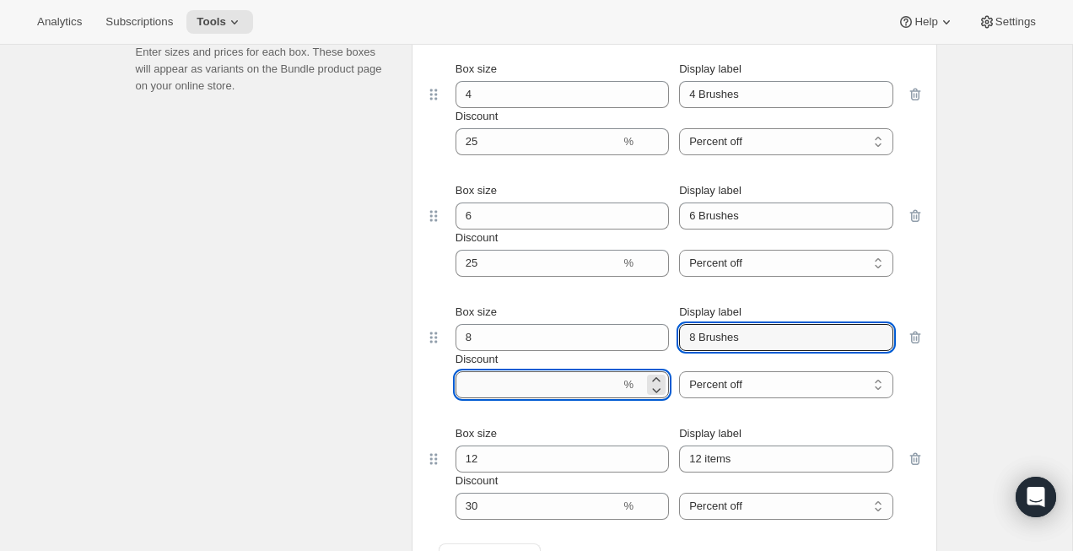
click at [520, 374] on input "Discount" at bounding box center [537, 384] width 165 height 27
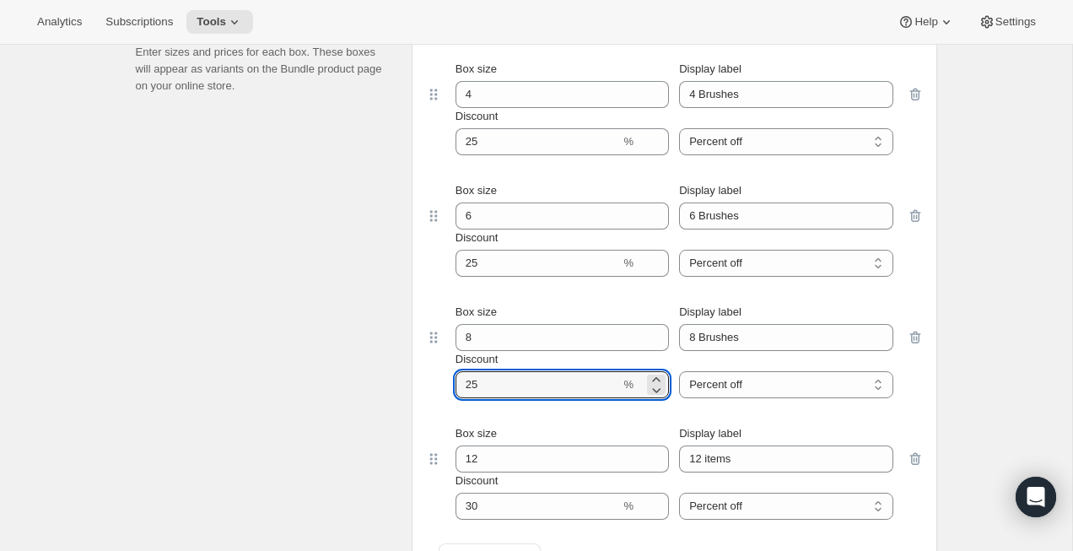
type input "25"
click at [328, 417] on div "Build-a-box settings Enter sizes and prices for each box. These boxes will appe…" at bounding box center [267, 297] width 262 height 580
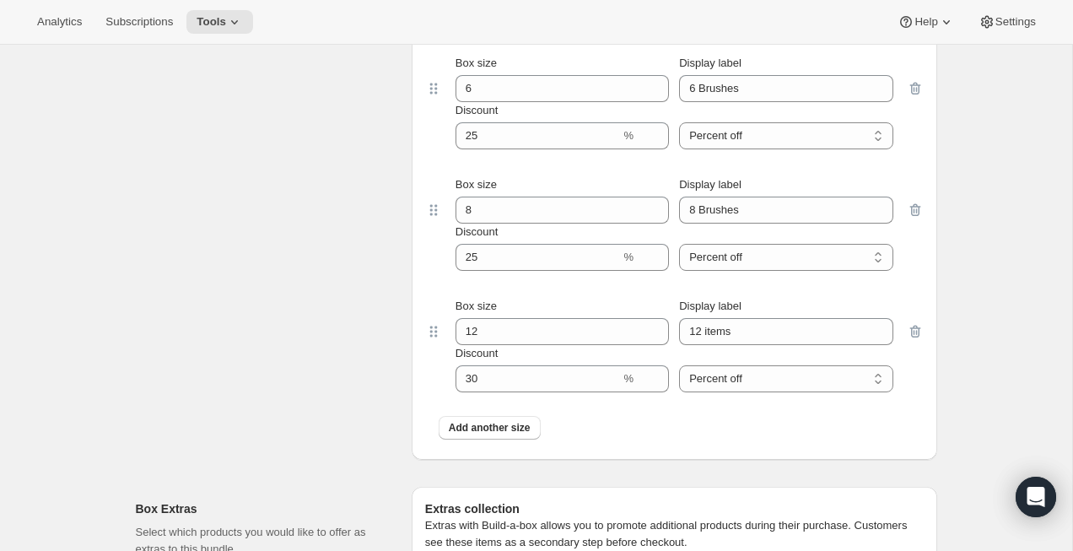
scroll to position [1088, 0]
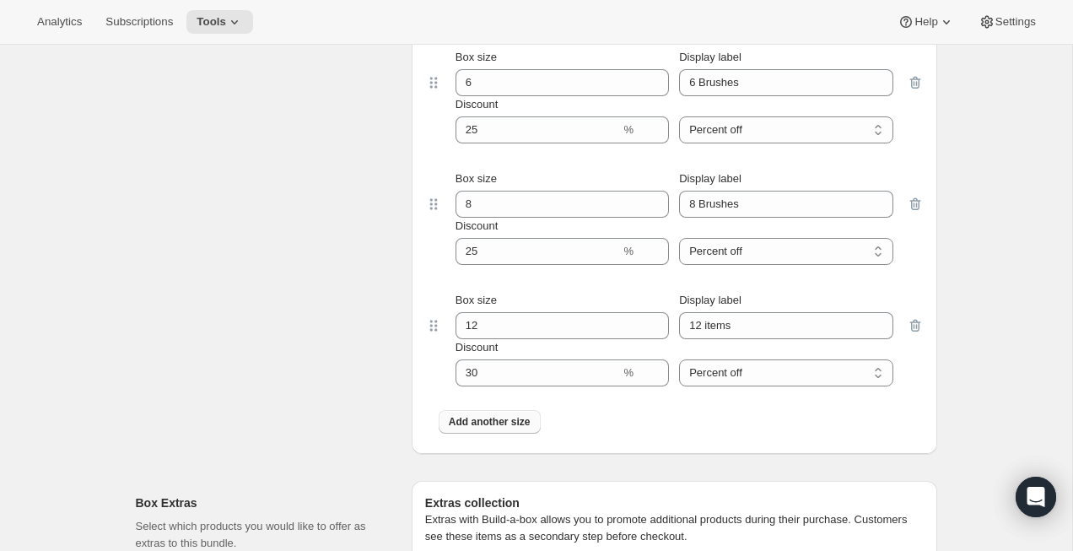
click at [493, 421] on span "Add another size" at bounding box center [490, 421] width 82 height 13
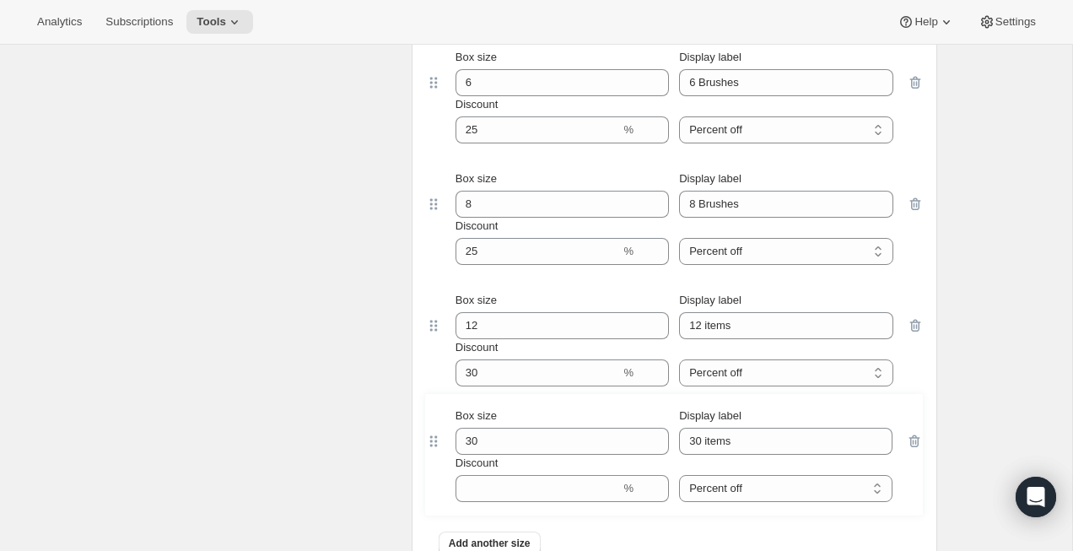
scroll to position [1093, 0]
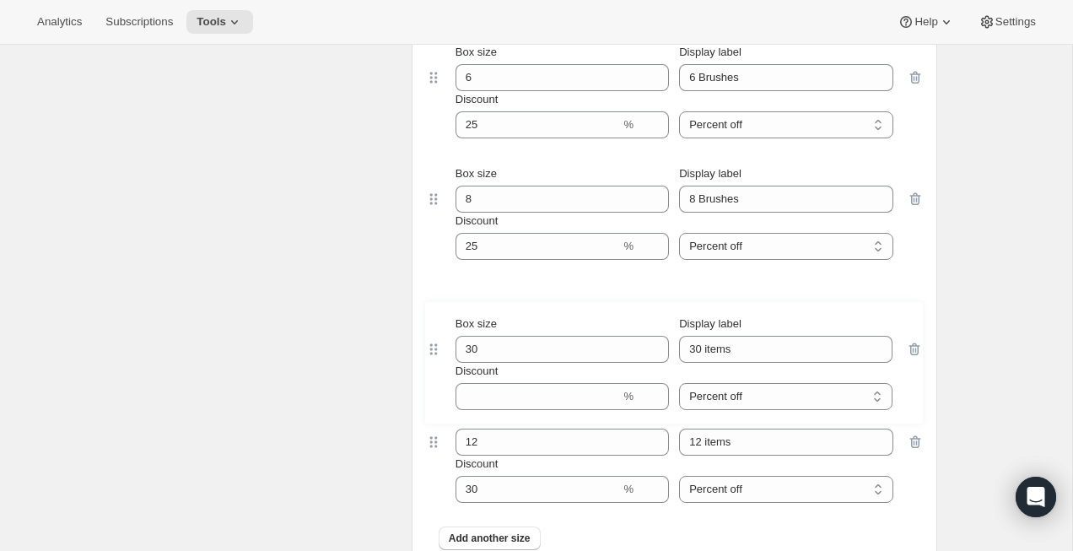
drag, startPoint x: 431, startPoint y: 444, endPoint x: 431, endPoint y: 331, distance: 113.0
click at [431, 331] on div "Box size 4 Display label 4 Brushes Discount % Percent off Amount off Percent of…" at bounding box center [674, 234] width 498 height 651
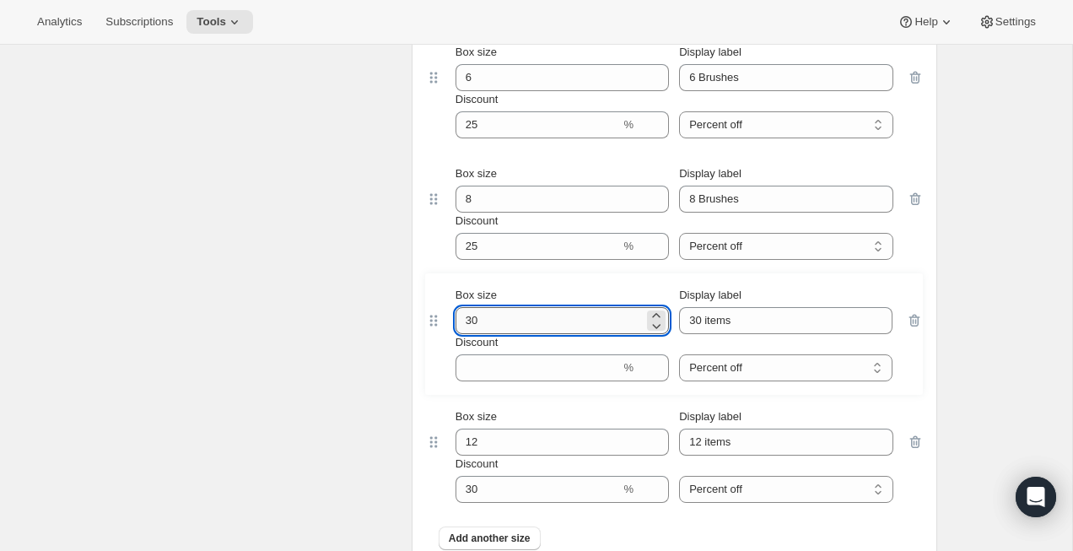
click at [487, 322] on input "30" at bounding box center [549, 320] width 188 height 27
type input "10"
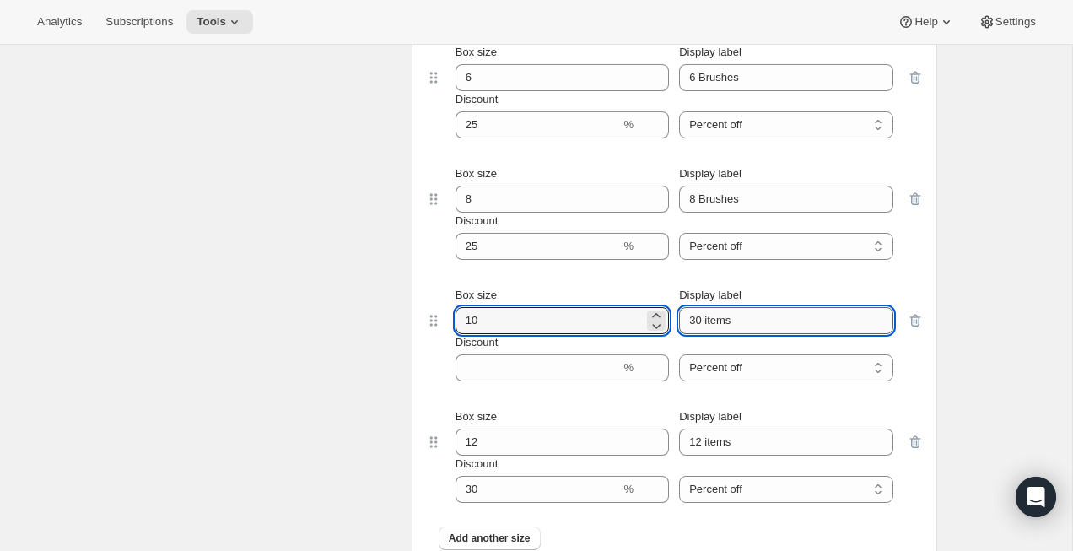
click at [694, 320] on input "30 items" at bounding box center [785, 320] width 213 height 27
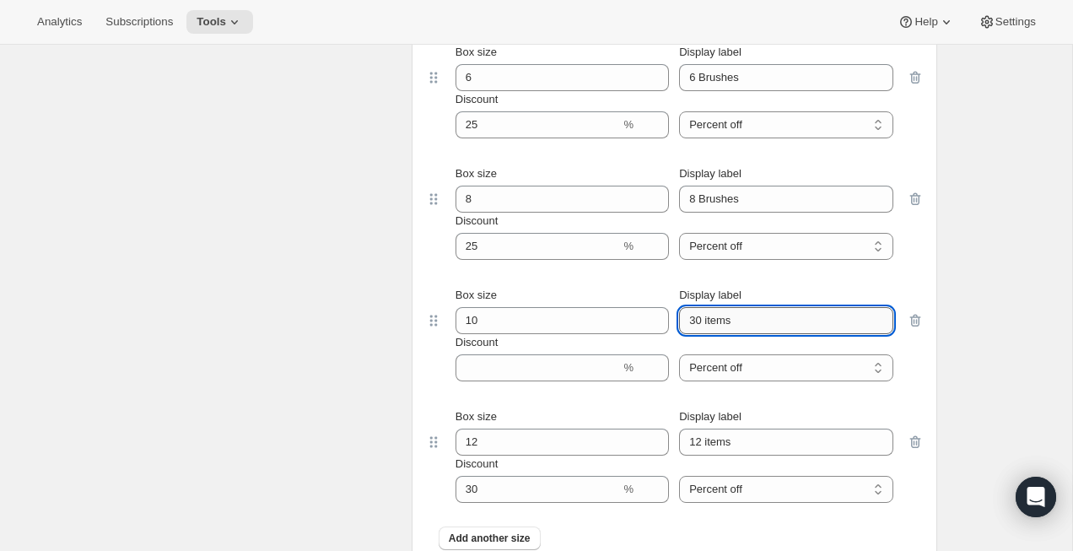
click at [694, 320] on input "30 items" at bounding box center [785, 320] width 213 height 27
drag, startPoint x: 782, startPoint y: 323, endPoint x: 736, endPoint y: 323, distance: 45.5
click at [736, 323] on input "10 items" at bounding box center [785, 320] width 213 height 27
type input "10 Brushes"
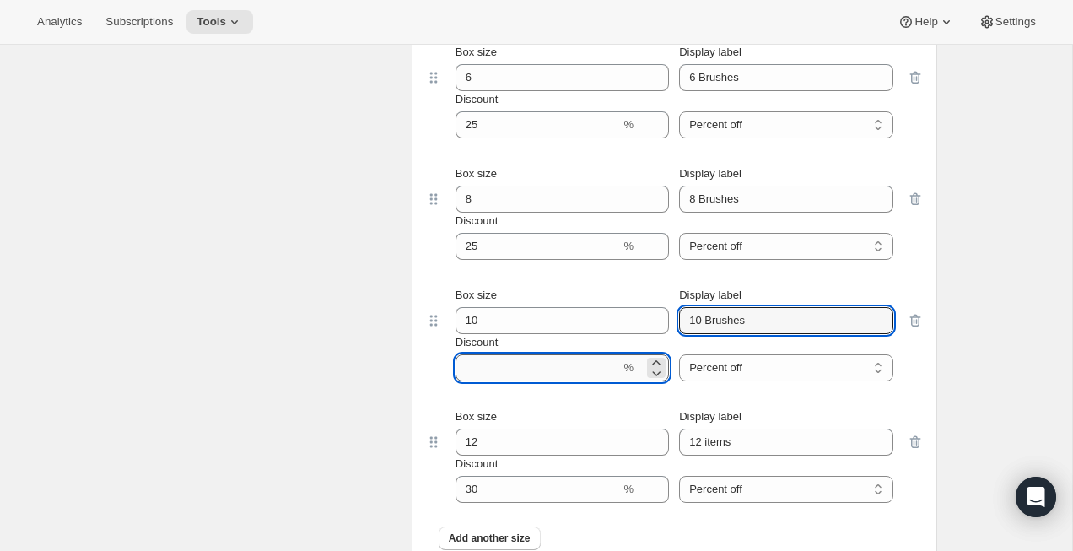
click at [571, 369] on input "Discount" at bounding box center [537, 367] width 165 height 27
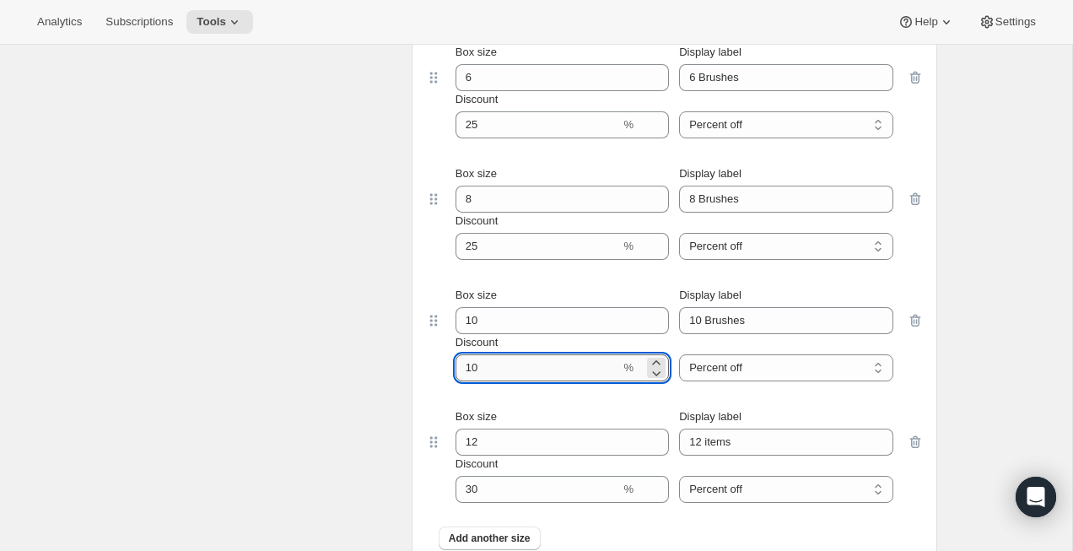
type input "1"
type input "30"
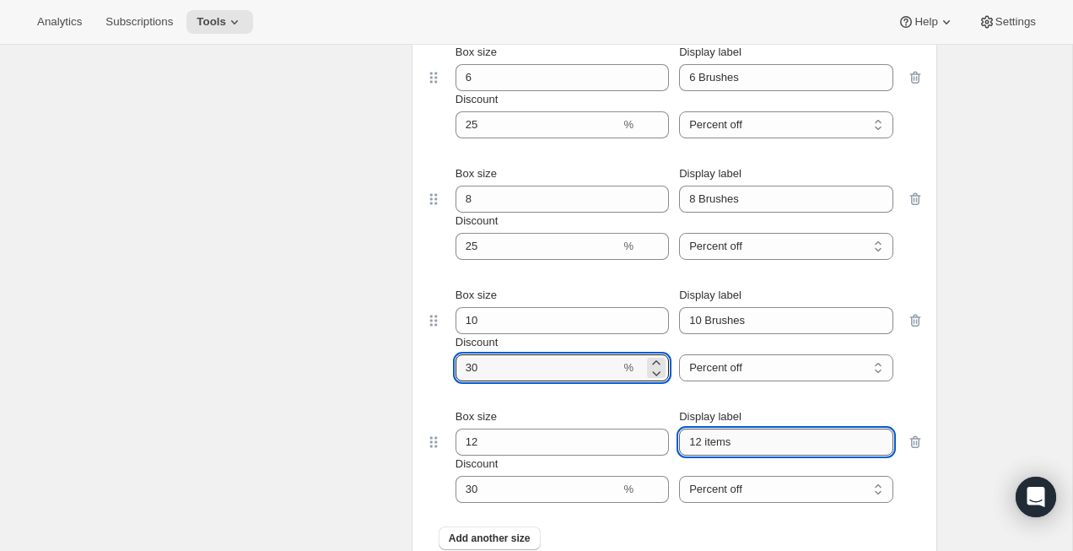
click at [717, 444] on input "12 items" at bounding box center [785, 441] width 213 height 27
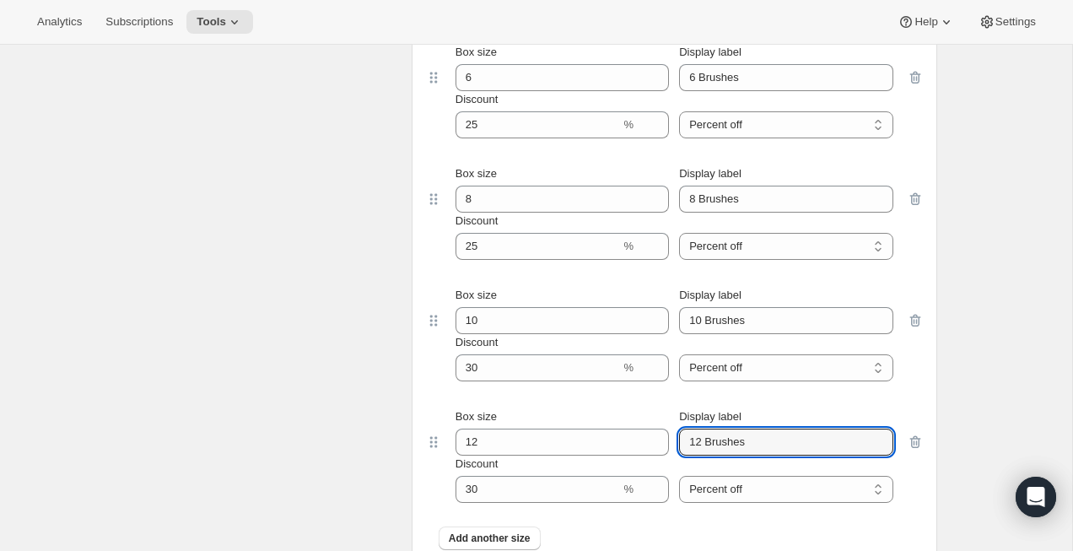
type input "12 Brushes"
click at [337, 358] on div "Build-a-box settings Enter sizes and prices for each box. These boxes will appe…" at bounding box center [267, 219] width 262 height 702
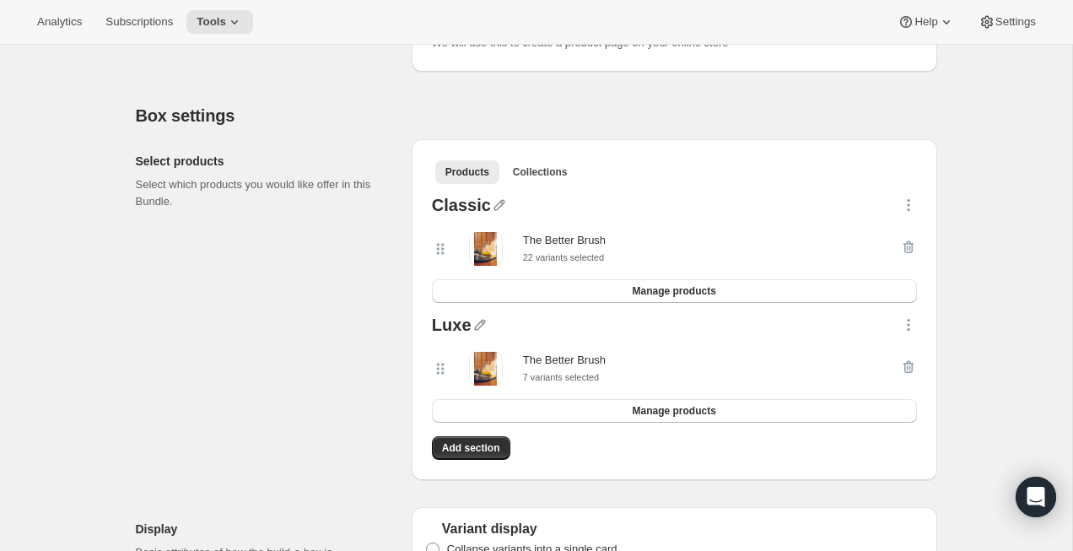
scroll to position [0, 0]
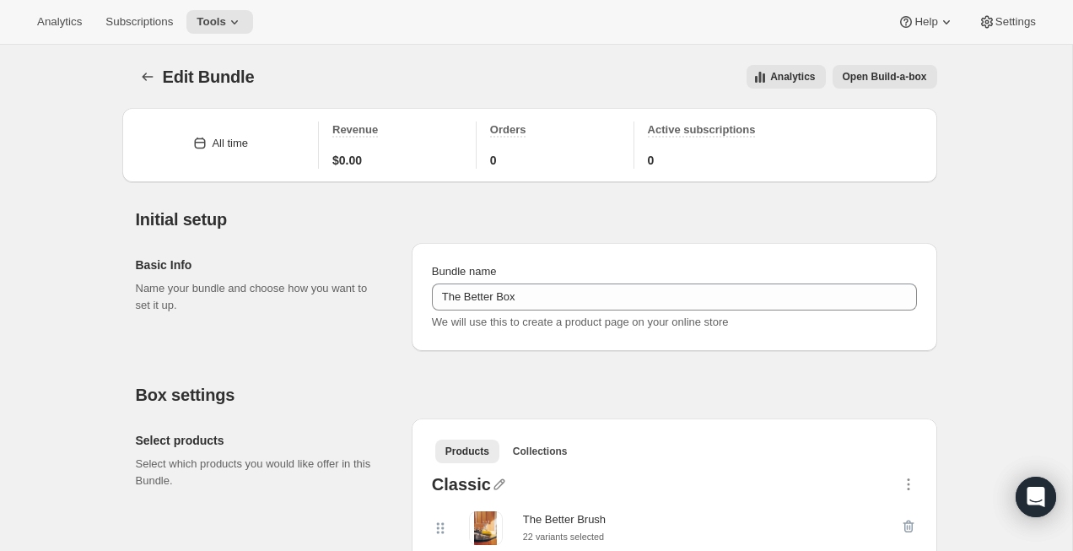
click at [889, 77] on span "Open Build-a-box" at bounding box center [885, 76] width 84 height 13
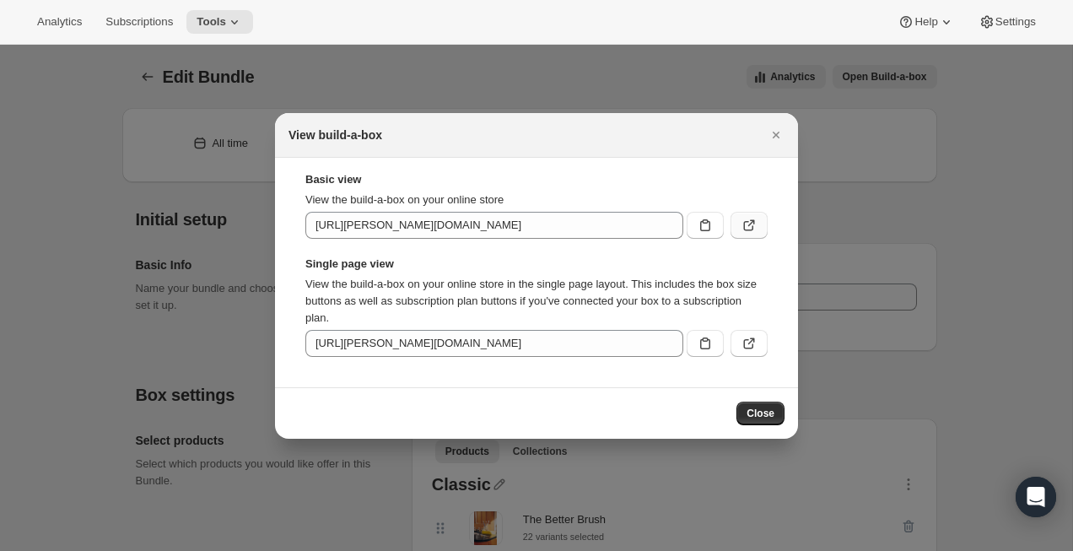
click at [750, 218] on icon ":rdr:" at bounding box center [748, 225] width 17 height 17
click at [746, 348] on icon ":rdr:" at bounding box center [748, 343] width 17 height 17
click at [702, 343] on icon ":rdr:" at bounding box center [705, 343] width 17 height 17
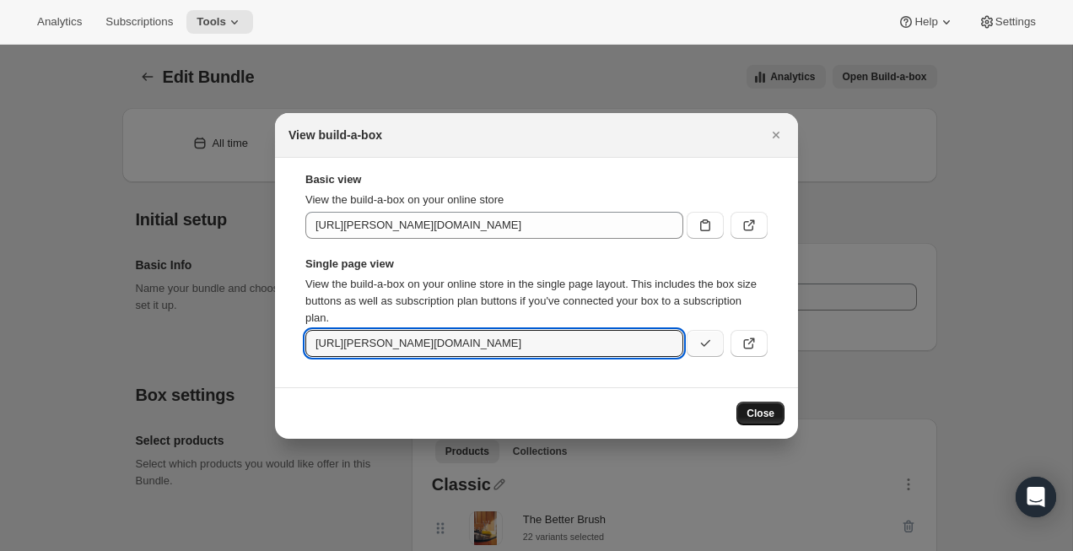
click at [762, 411] on span "Close" at bounding box center [760, 413] width 28 height 13
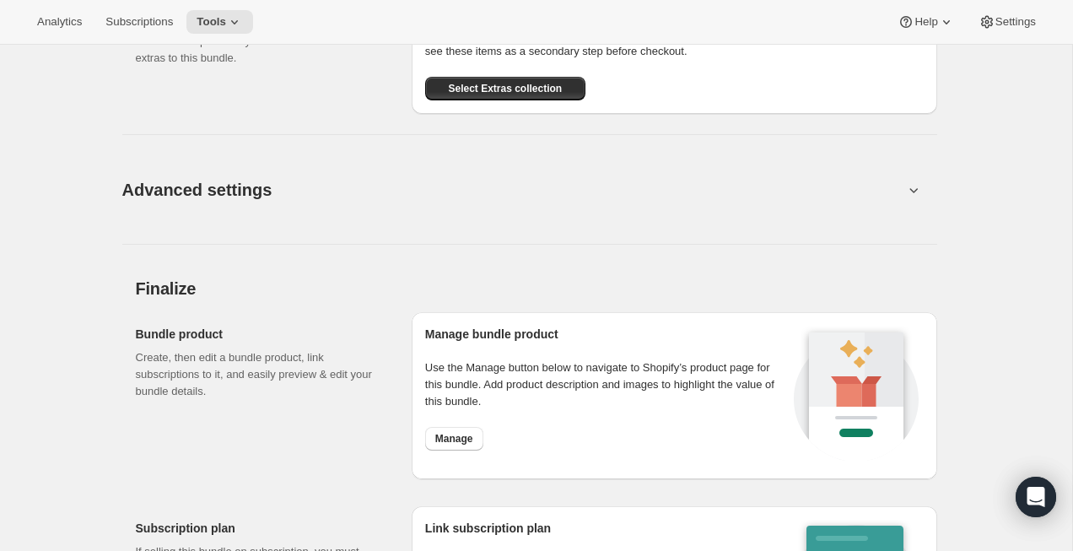
scroll to position [1890, 0]
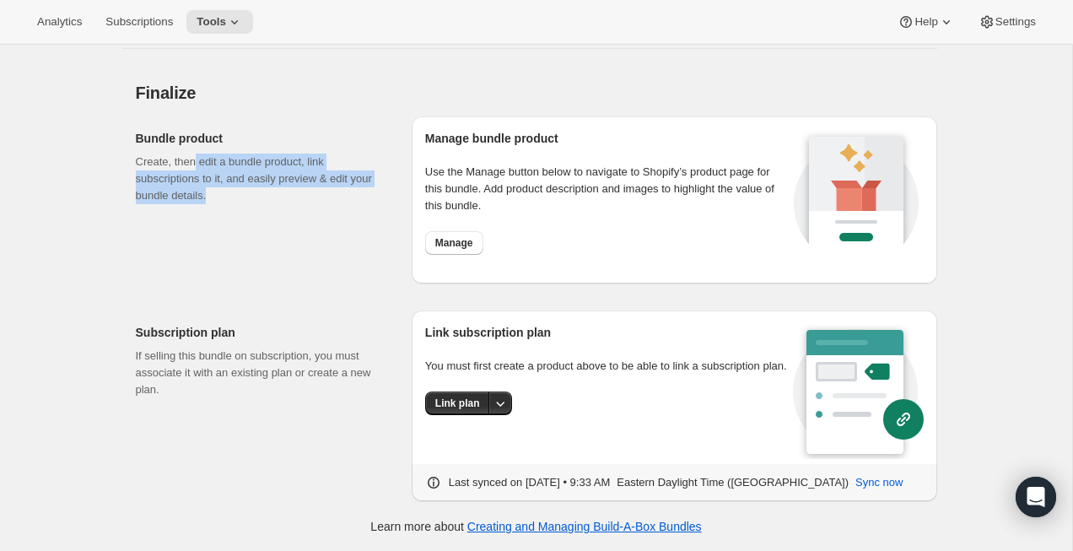
drag, startPoint x: 198, startPoint y: 163, endPoint x: 196, endPoint y: 207, distance: 44.8
click at [196, 207] on div "Bundle product Create, then edit a bundle product, link subscriptions to it, an…" at bounding box center [267, 199] width 262 height 167
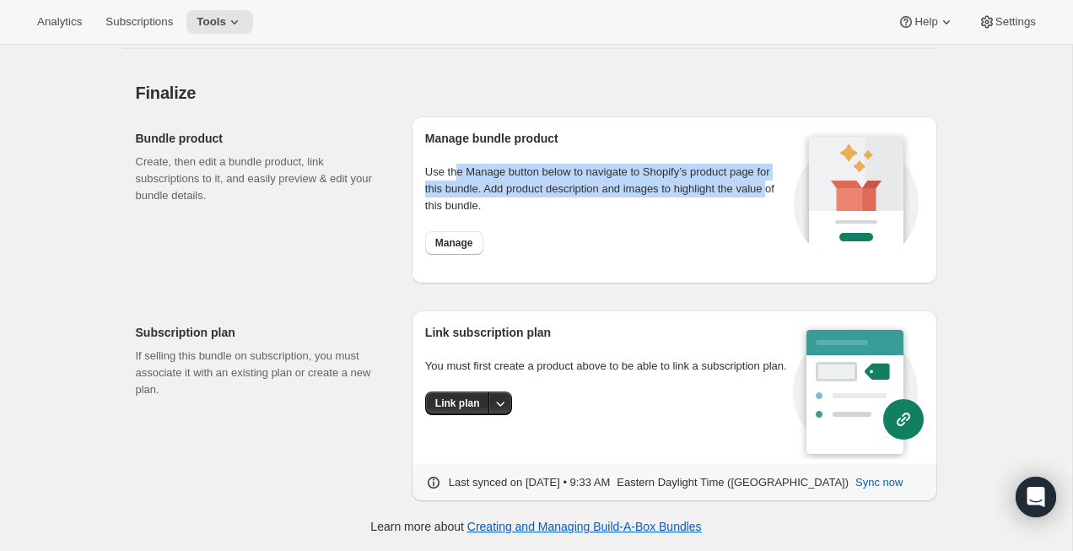
drag, startPoint x: 456, startPoint y: 172, endPoint x: 455, endPoint y: 203, distance: 31.3
click at [455, 203] on p "Use the Manage button below to navigate to Shopify’s product page for this bund…" at bounding box center [606, 189] width 363 height 51
click at [457, 245] on span "Manage" at bounding box center [454, 242] width 38 height 13
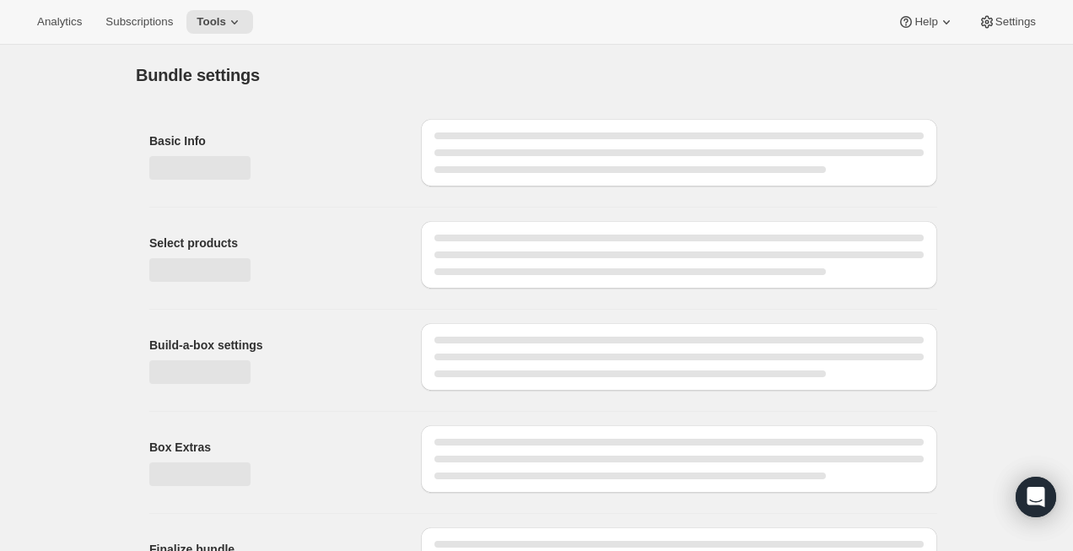
type input "The Better Box"
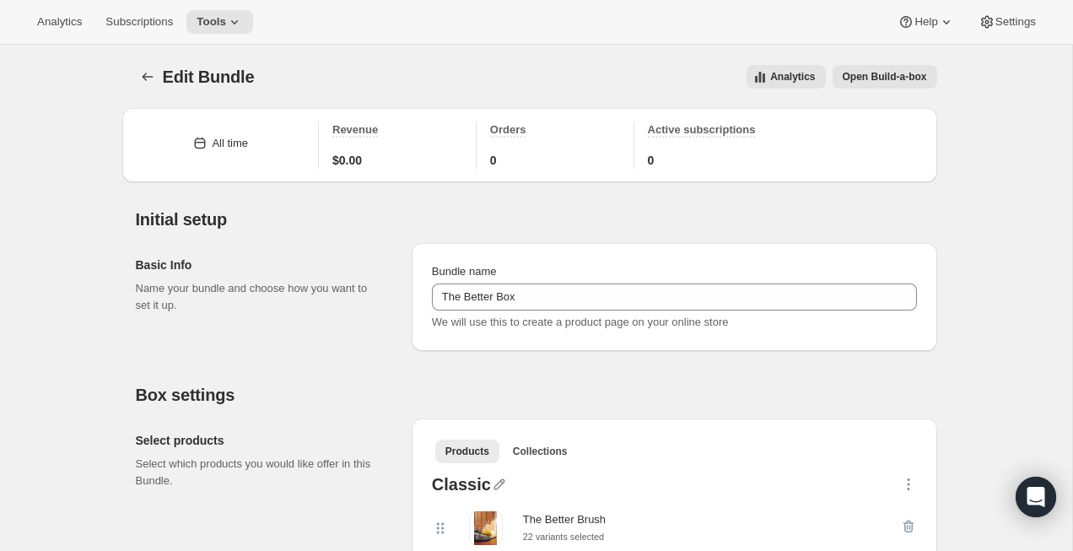
click at [920, 74] on span "Open Build-a-box" at bounding box center [885, 76] width 84 height 13
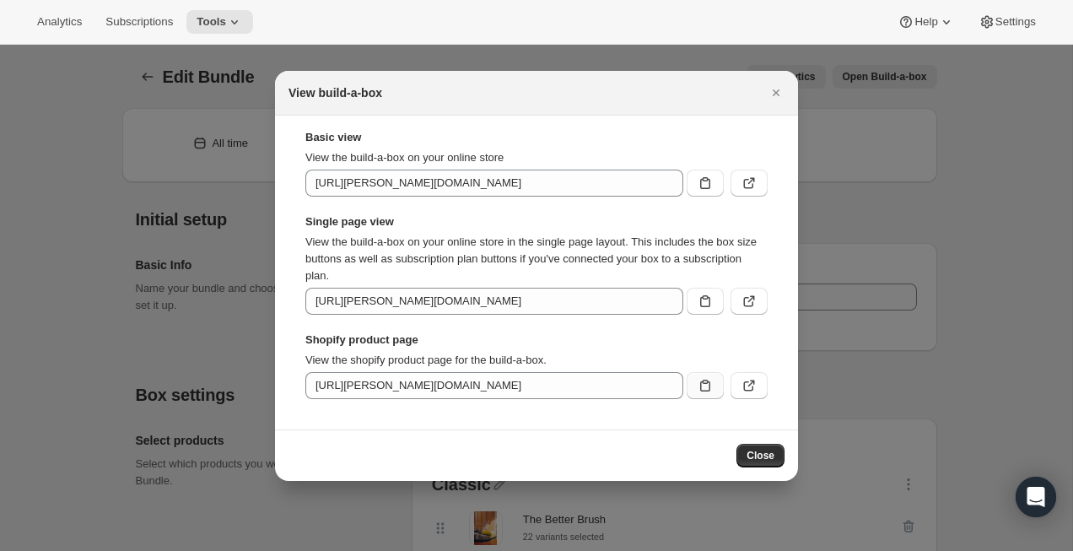
click at [704, 380] on icon ":r3d:" at bounding box center [705, 385] width 17 height 17
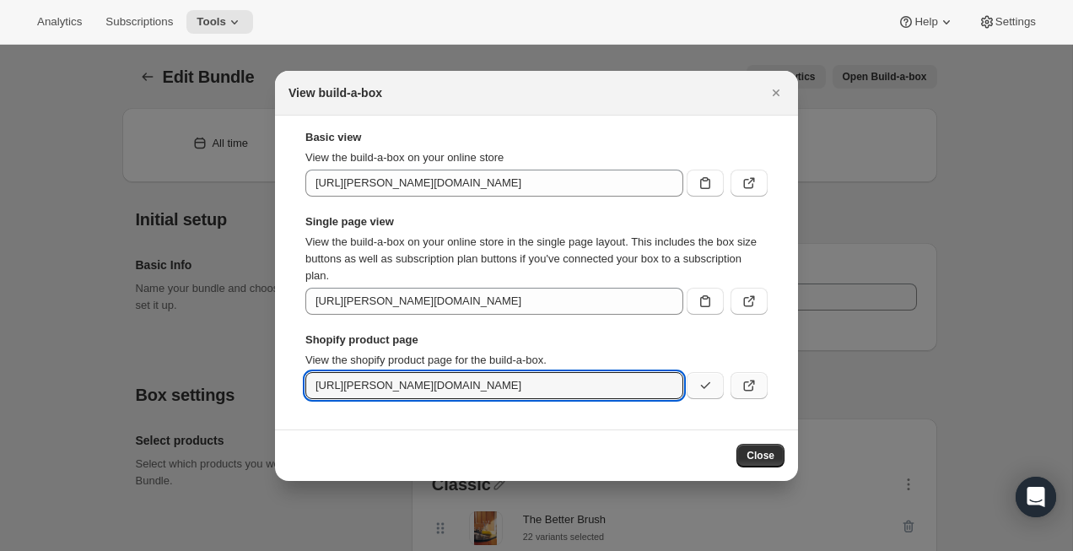
click at [747, 392] on icon ":r3d:" at bounding box center [748, 385] width 17 height 17
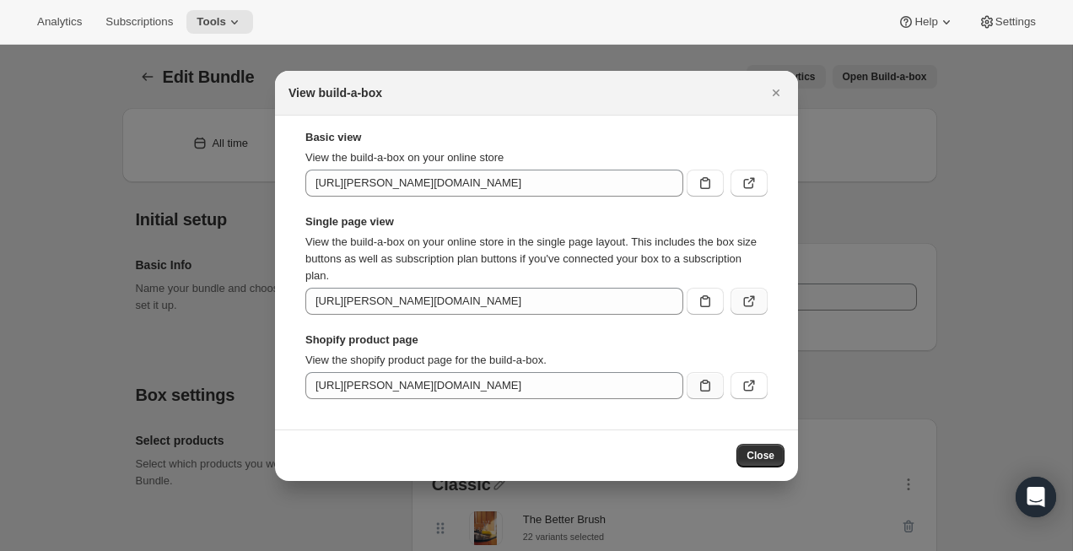
click at [747, 304] on icon ":r3d:" at bounding box center [748, 301] width 17 height 17
click at [772, 86] on icon "Close" at bounding box center [775, 92] width 17 height 17
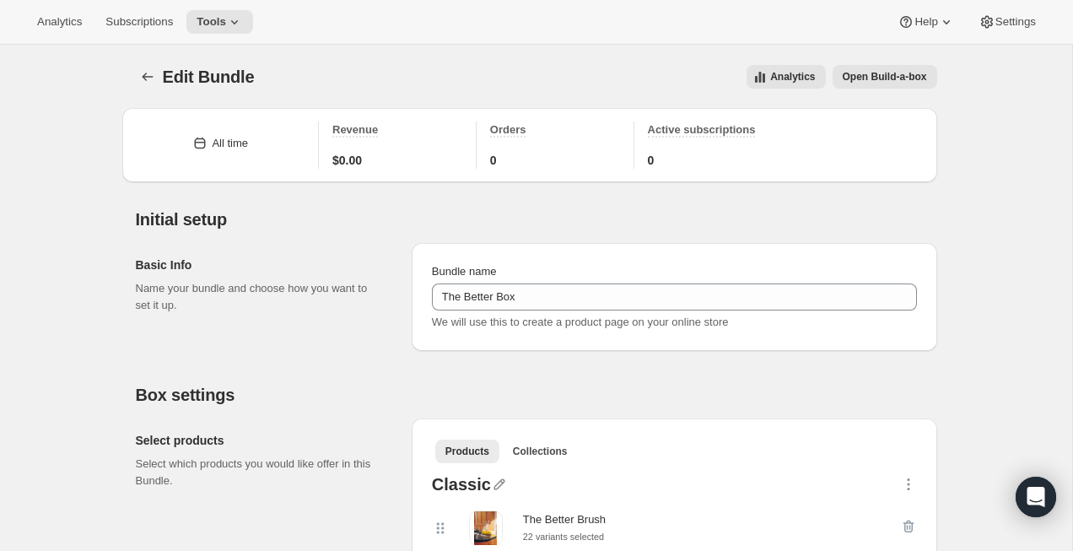
click at [875, 65] on button "Open Build-a-box" at bounding box center [884, 77] width 105 height 24
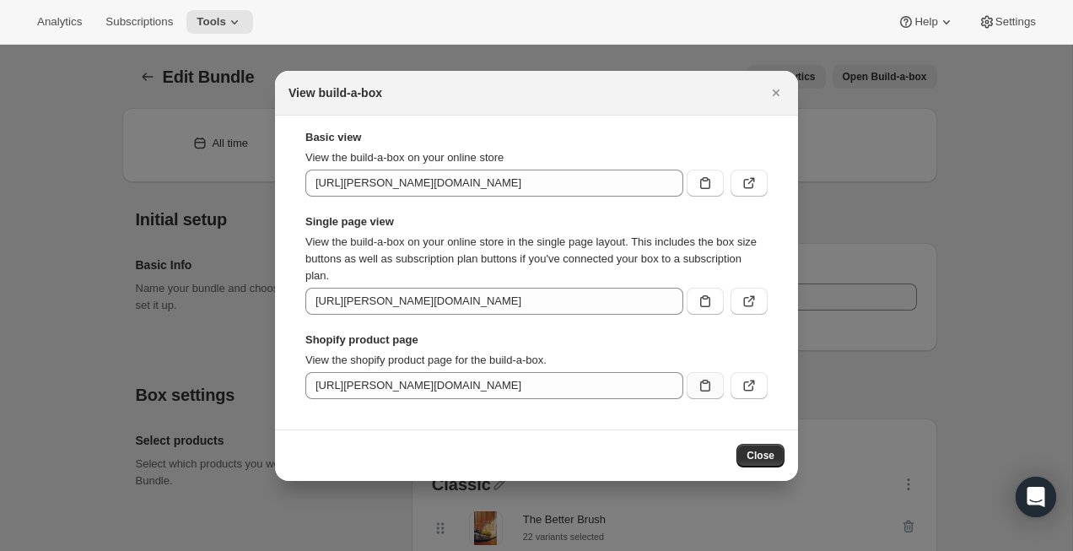
click at [713, 388] on icon ":r3d:" at bounding box center [705, 385] width 17 height 17
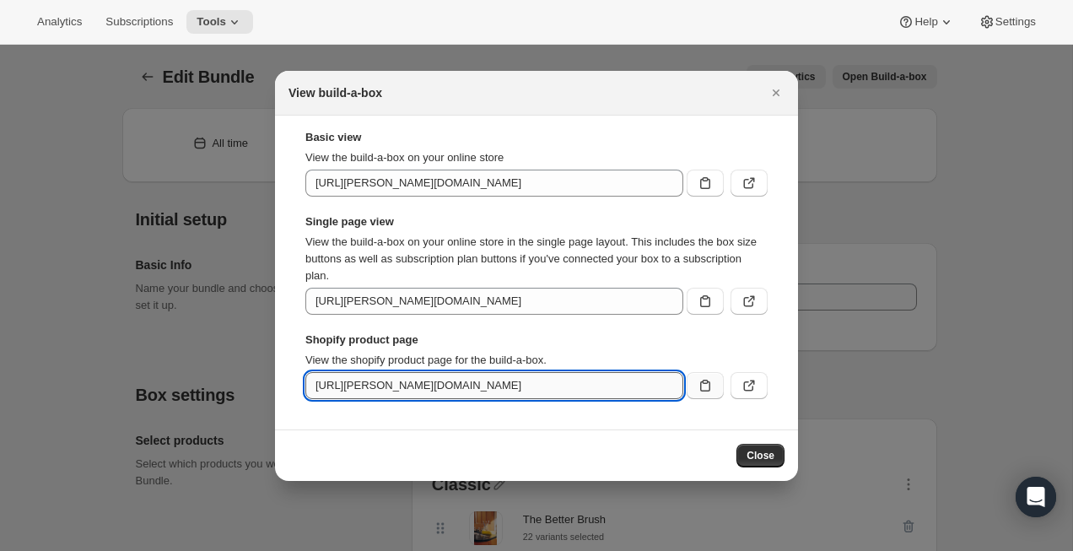
click at [592, 388] on input "https://trask-lifestyle.myshopify.com/products/the-build-your-own-box" at bounding box center [494, 385] width 378 height 27
click at [767, 455] on span "Close" at bounding box center [760, 455] width 28 height 13
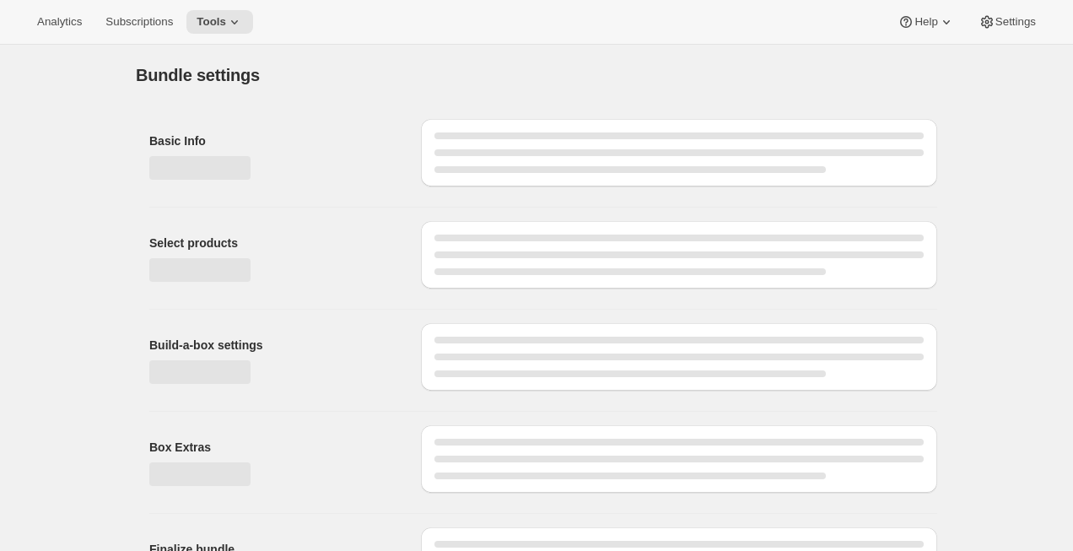
type input "The Better Box"
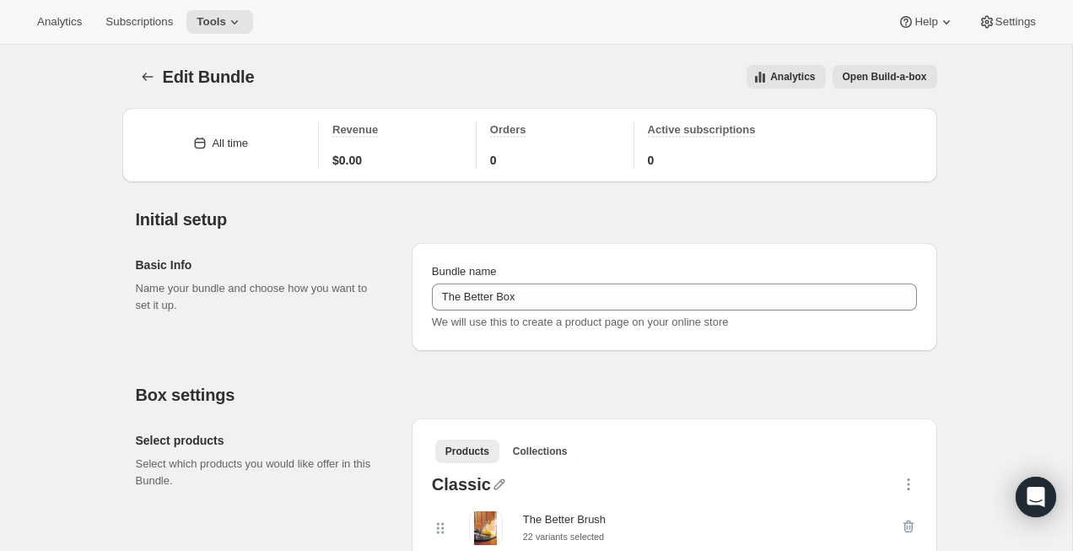
click at [886, 84] on button "Open Build-a-box" at bounding box center [884, 77] width 105 height 24
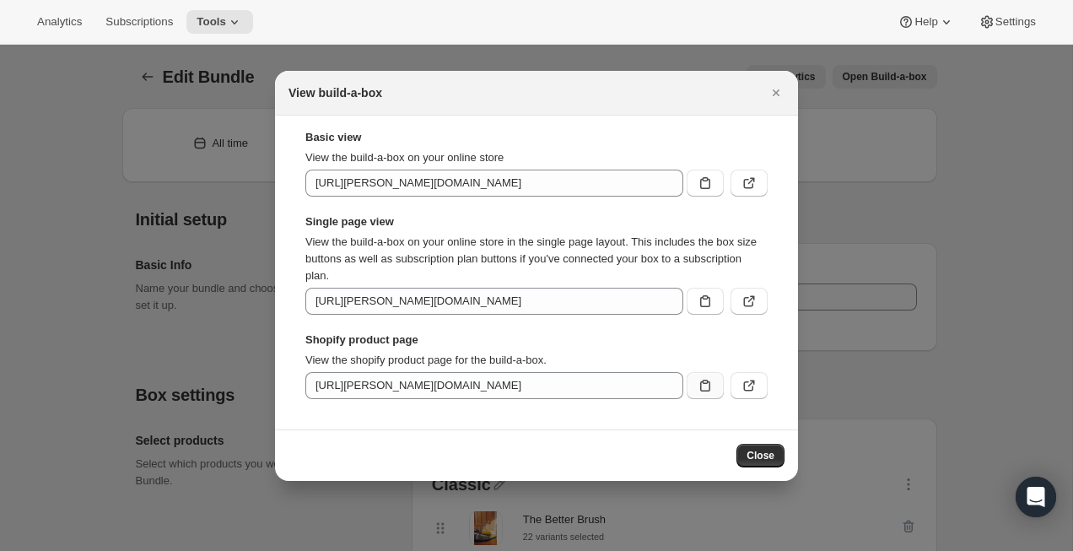
click at [699, 387] on icon ":r3d:" at bounding box center [705, 385] width 17 height 17
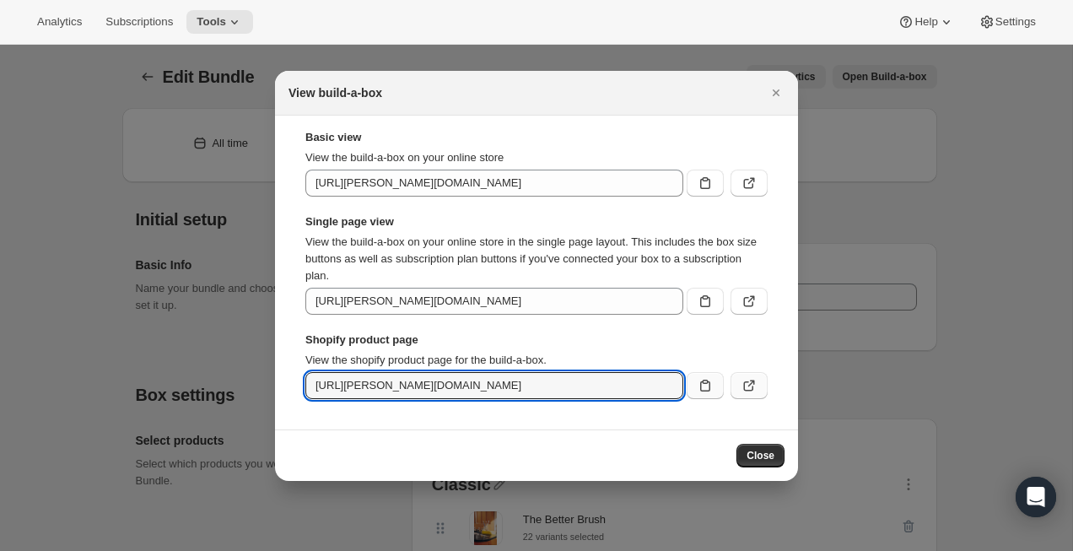
click at [751, 386] on icon ":r3d:" at bounding box center [748, 385] width 17 height 17
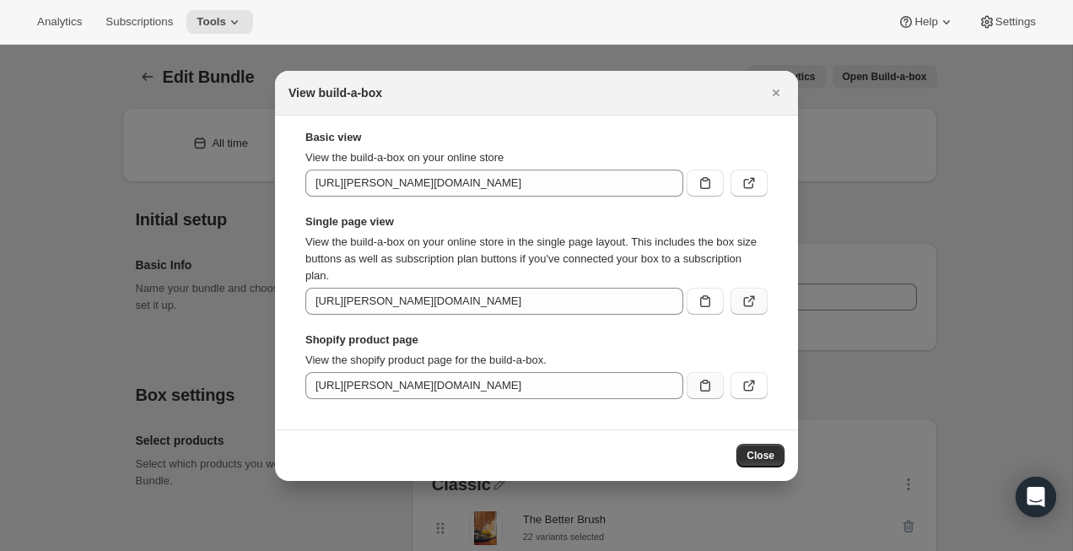
click at [755, 309] on button ":r3d:" at bounding box center [748, 301] width 37 height 27
click at [744, 191] on button ":r3d:" at bounding box center [748, 183] width 37 height 27
click at [778, 94] on icon "Close" at bounding box center [776, 92] width 7 height 7
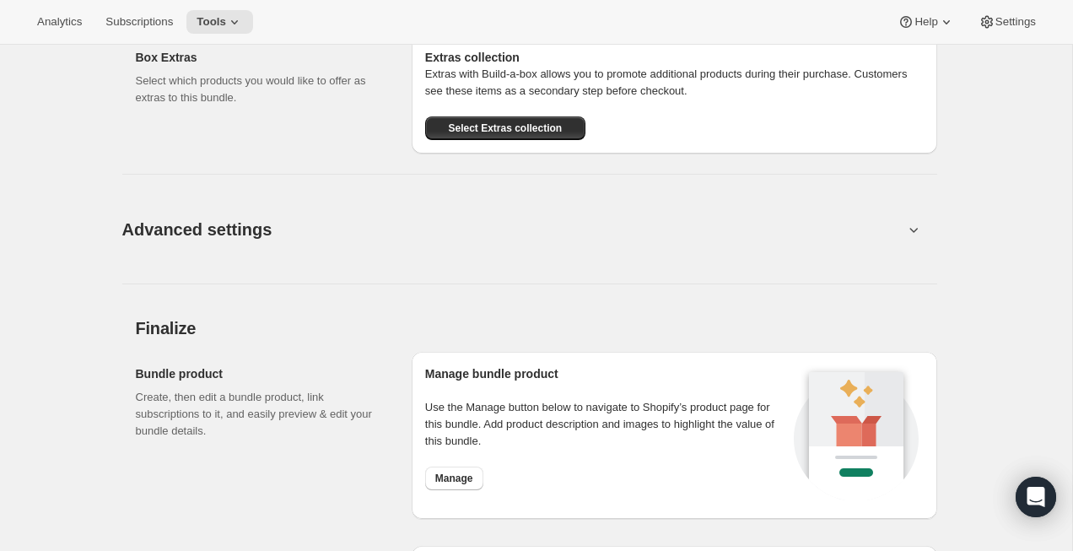
scroll to position [1890, 0]
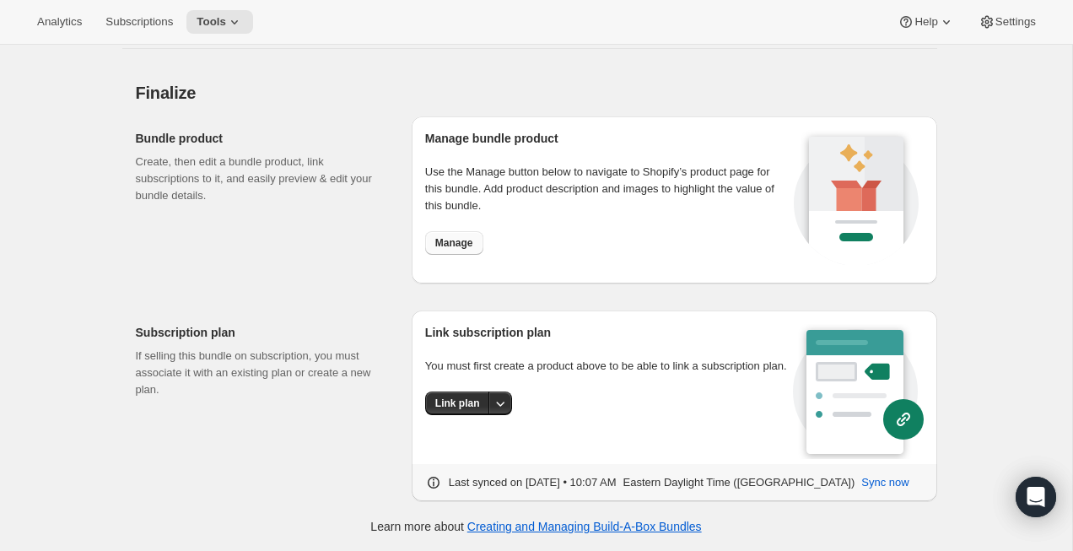
click at [457, 247] on span "Manage" at bounding box center [454, 242] width 38 height 13
